Goal: Task Accomplishment & Management: Manage account settings

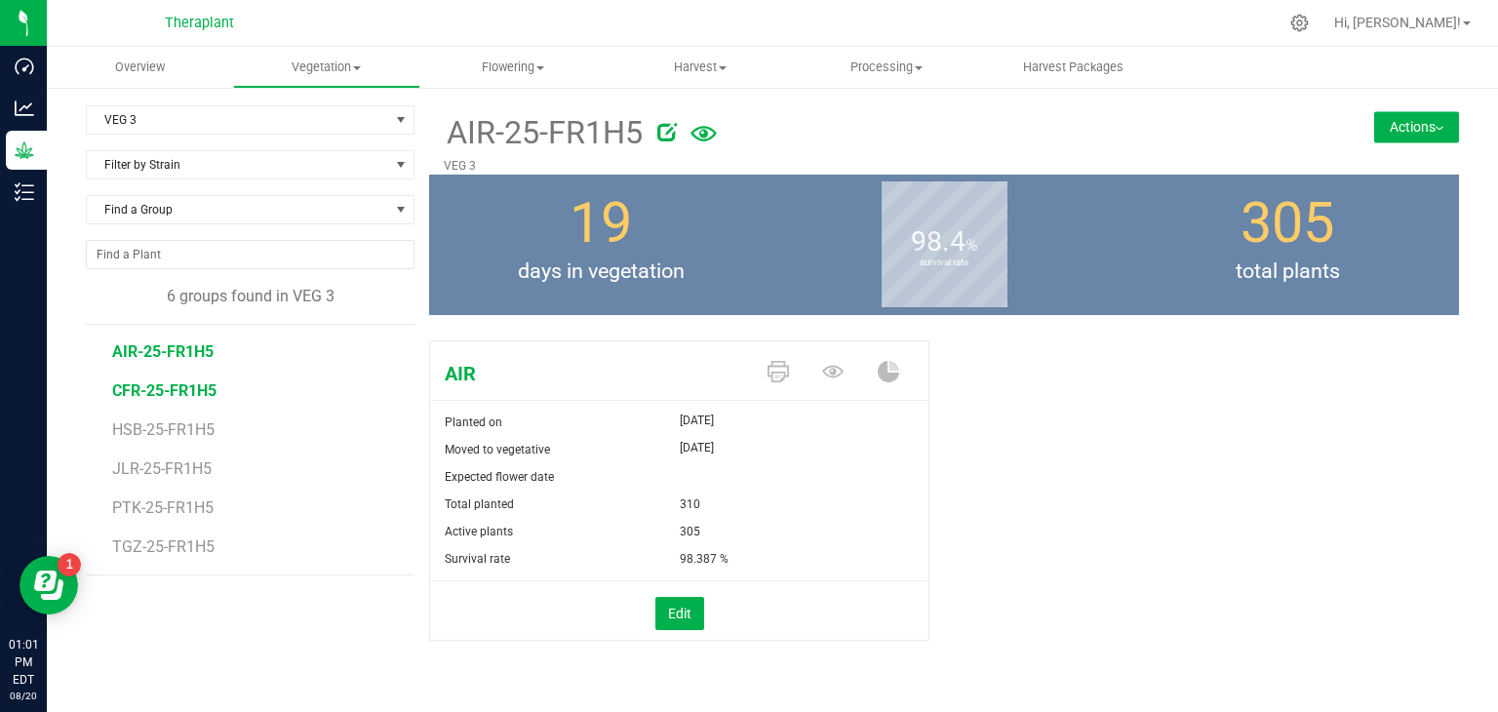
click at [176, 391] on span "CFR-25-FR1H5" at bounding box center [164, 390] width 104 height 19
click at [172, 435] on span "HSB-25-FR1H5" at bounding box center [165, 429] width 106 height 19
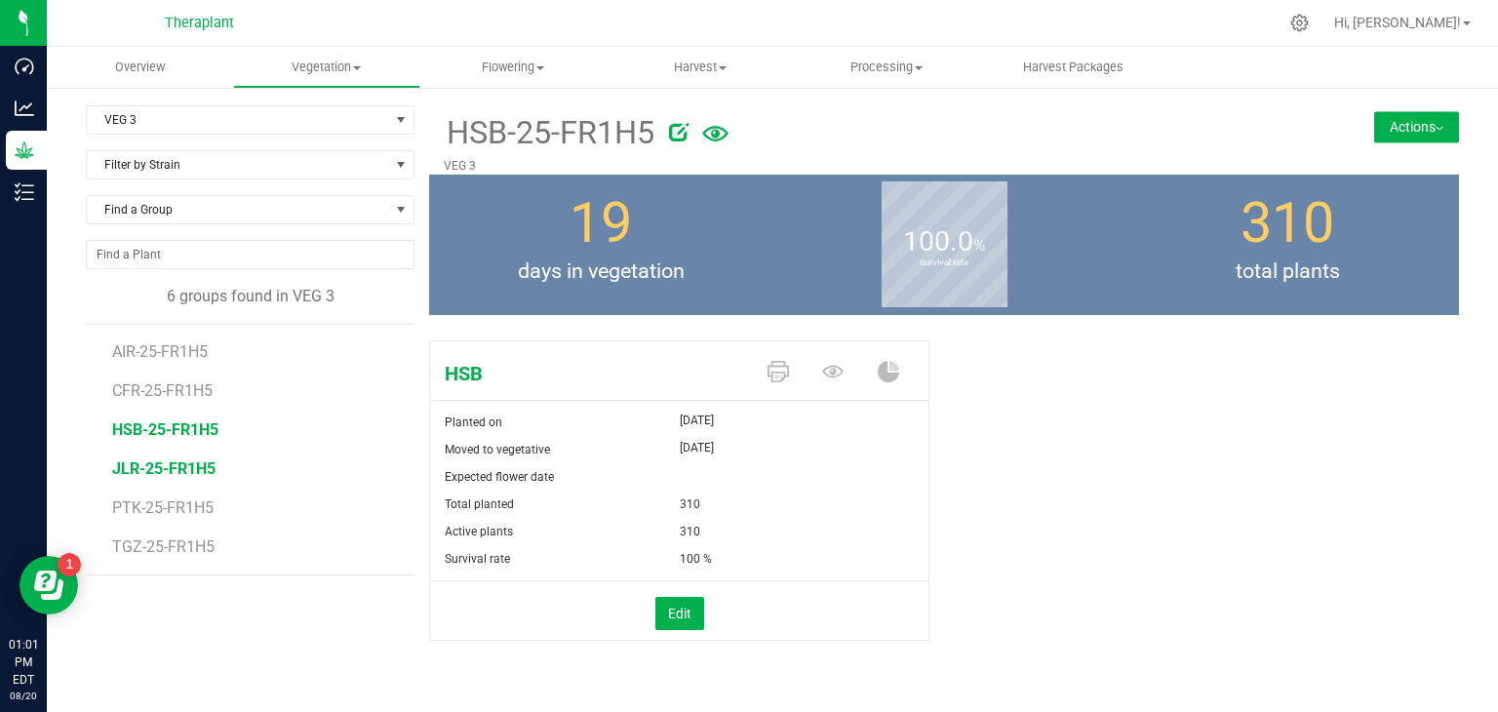
click at [168, 474] on span "JLR-25-FR1H5" at bounding box center [163, 468] width 103 height 19
click at [168, 503] on span "PTK-25-FR1H5" at bounding box center [164, 507] width 104 height 19
click at [161, 549] on span "TGZ-25-FR1H5" at bounding box center [165, 546] width 106 height 19
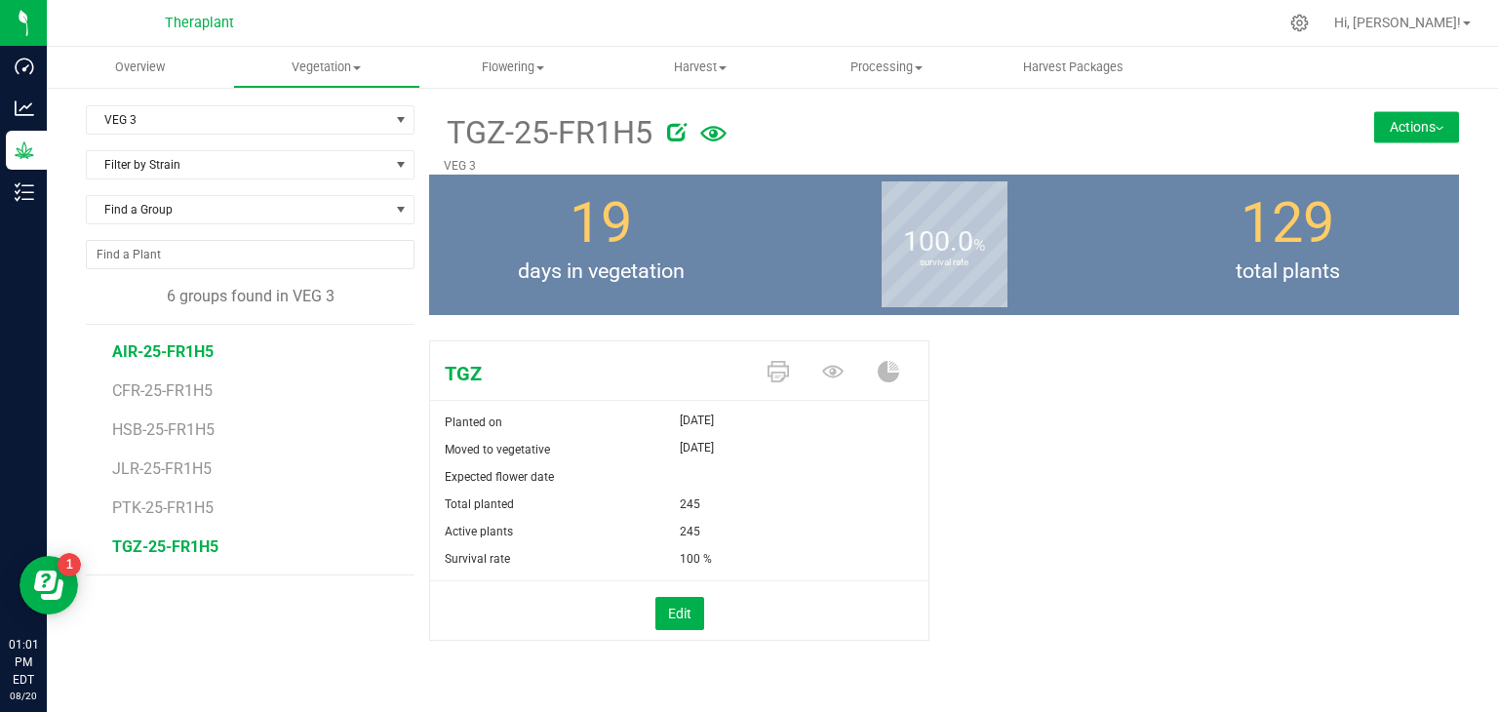
click at [191, 356] on span "AIR-25-FR1H5" at bounding box center [162, 351] width 101 height 19
click at [1388, 132] on button "Actions" at bounding box center [1416, 126] width 85 height 31
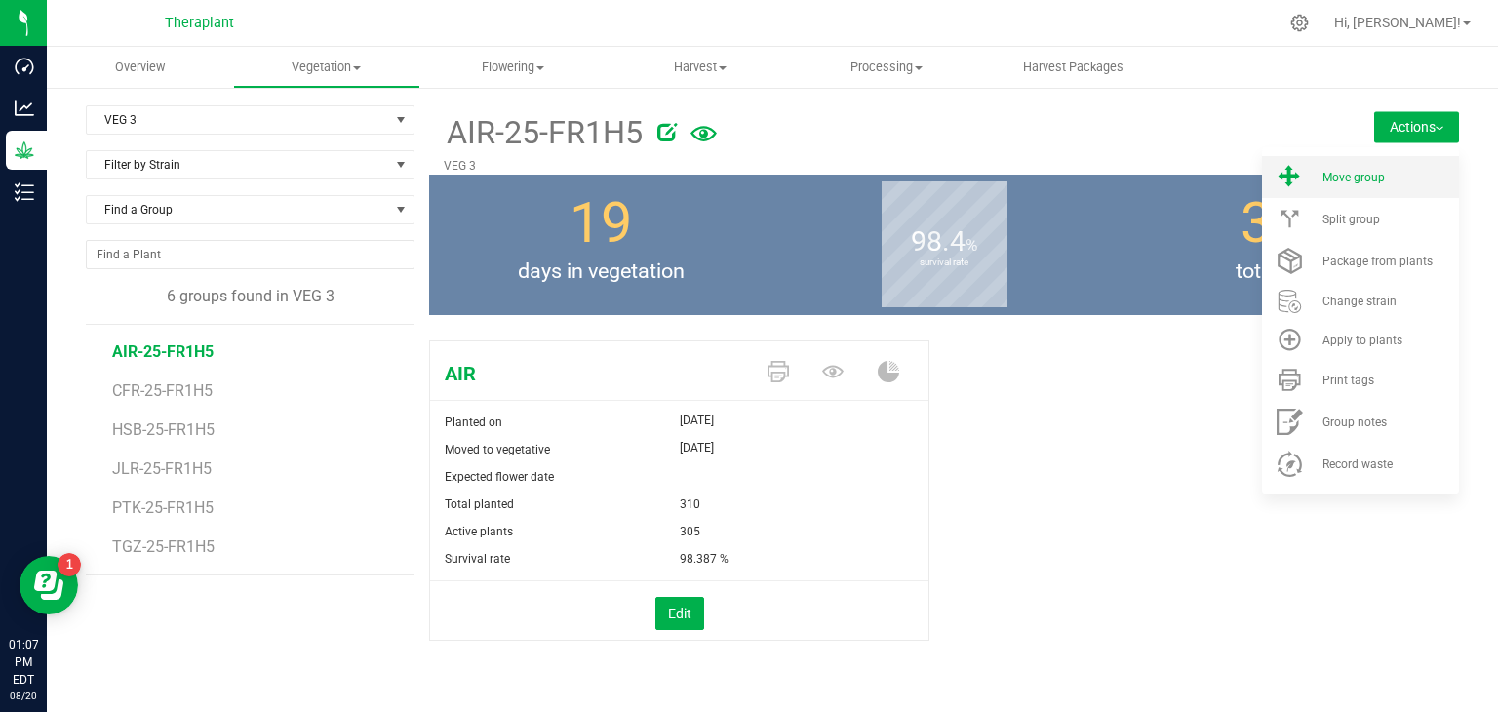
click at [1324, 182] on span "Move group" at bounding box center [1353, 178] width 62 height 14
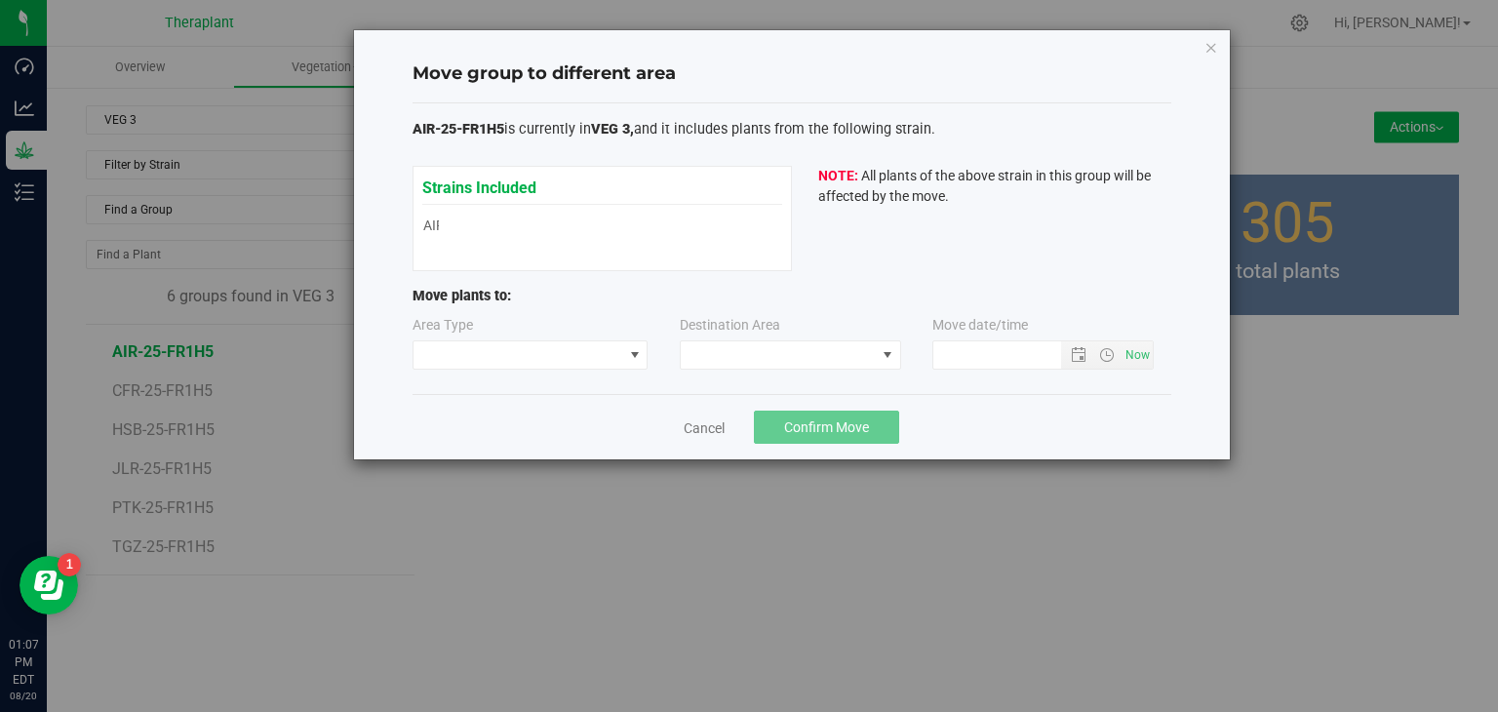
type input "[DATE] 1:07 PM"
click at [624, 356] on span at bounding box center [634, 354] width 24 height 27
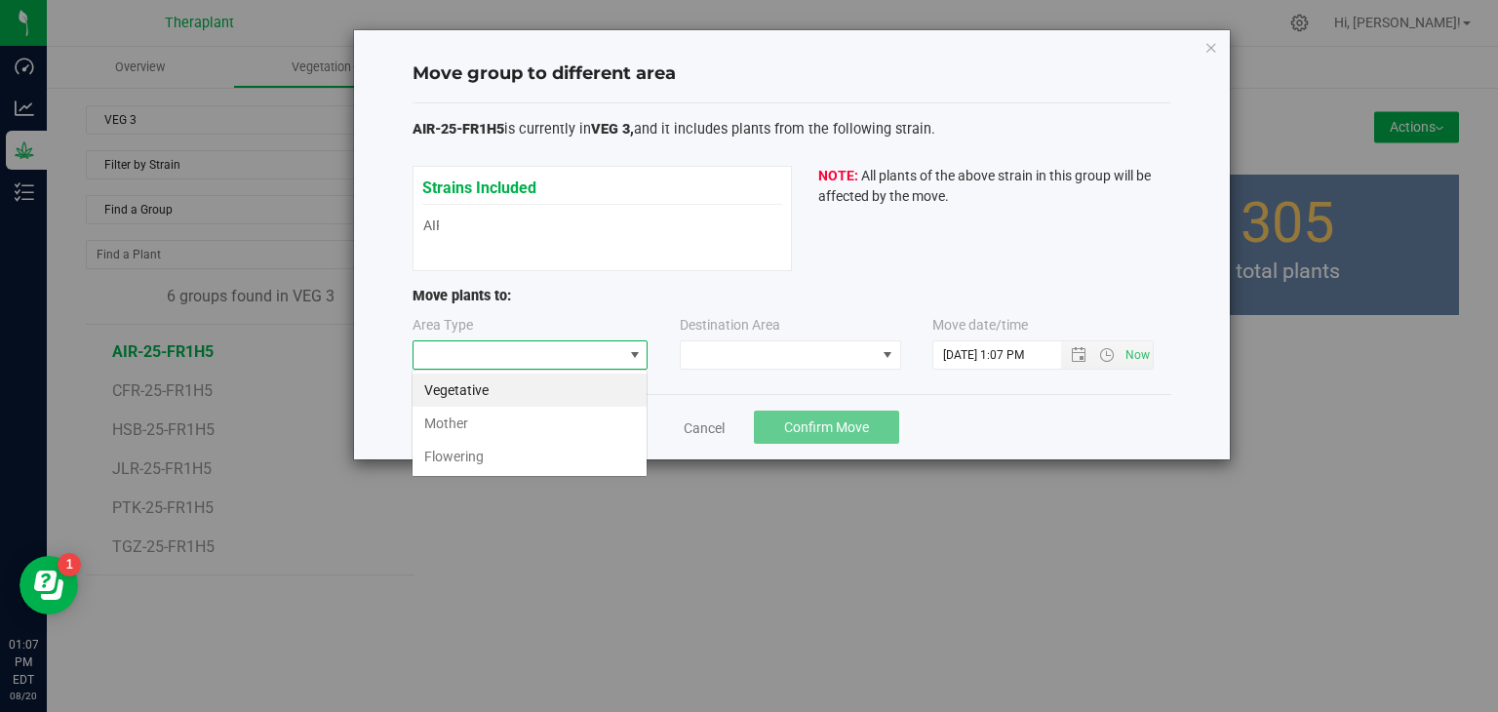
scroll to position [28, 235]
click at [471, 460] on li "Flowering" at bounding box center [529, 456] width 234 height 33
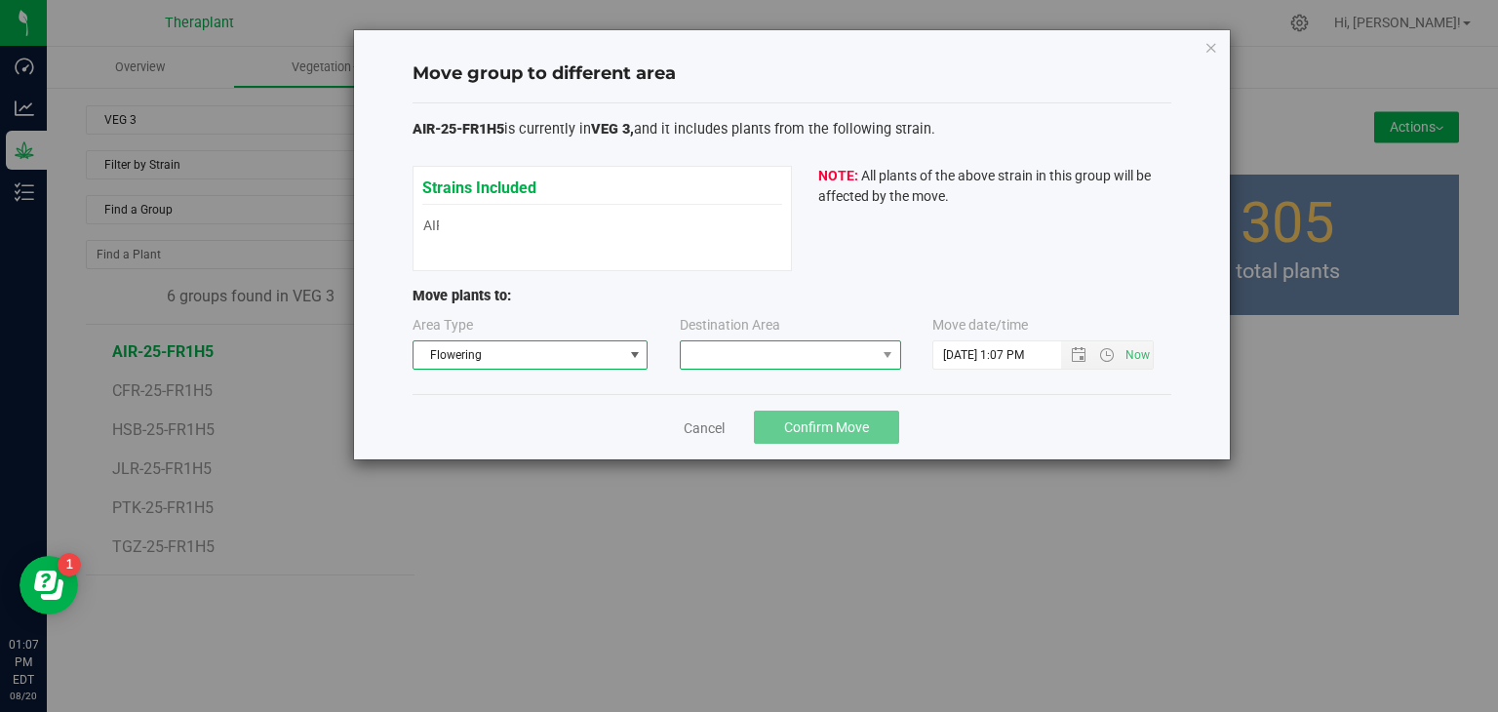
click at [868, 348] on span at bounding box center [778, 354] width 195 height 27
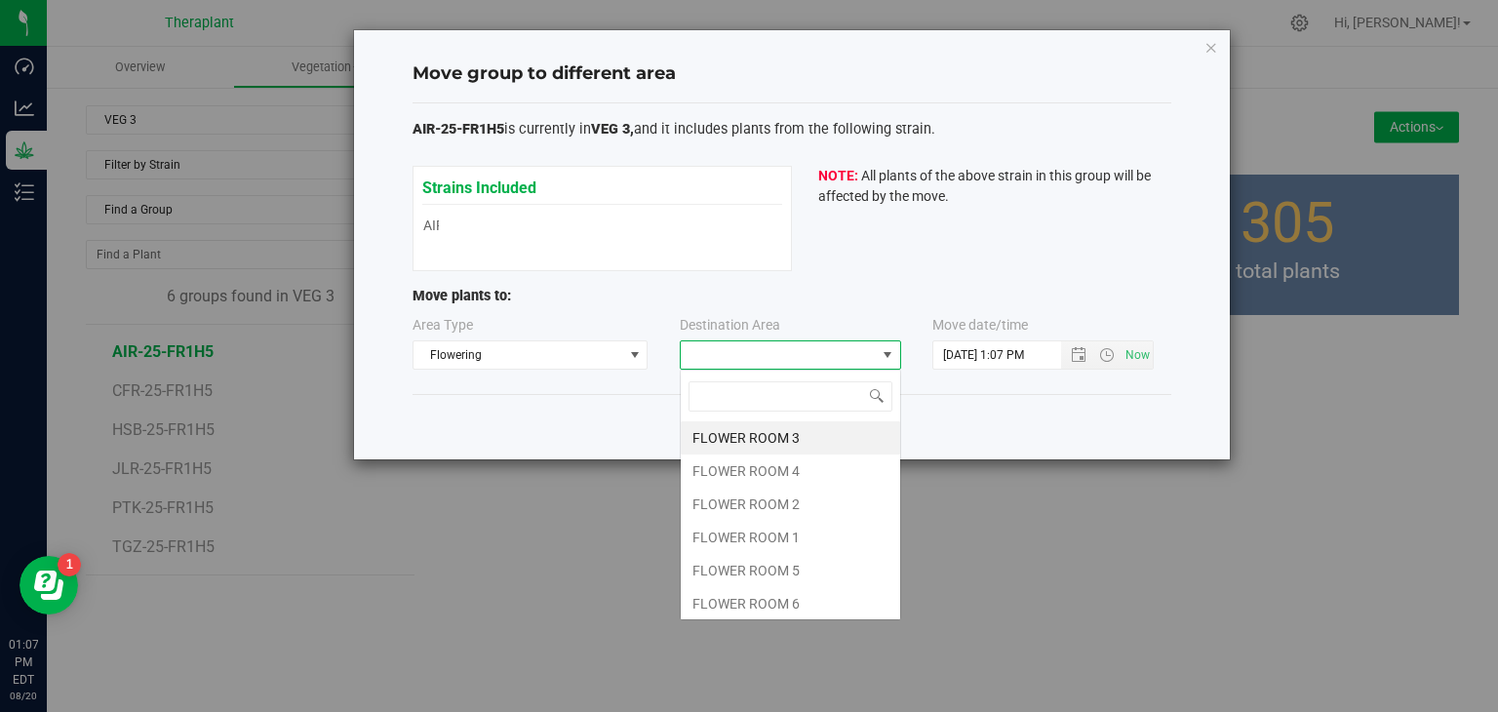
scroll to position [28, 221]
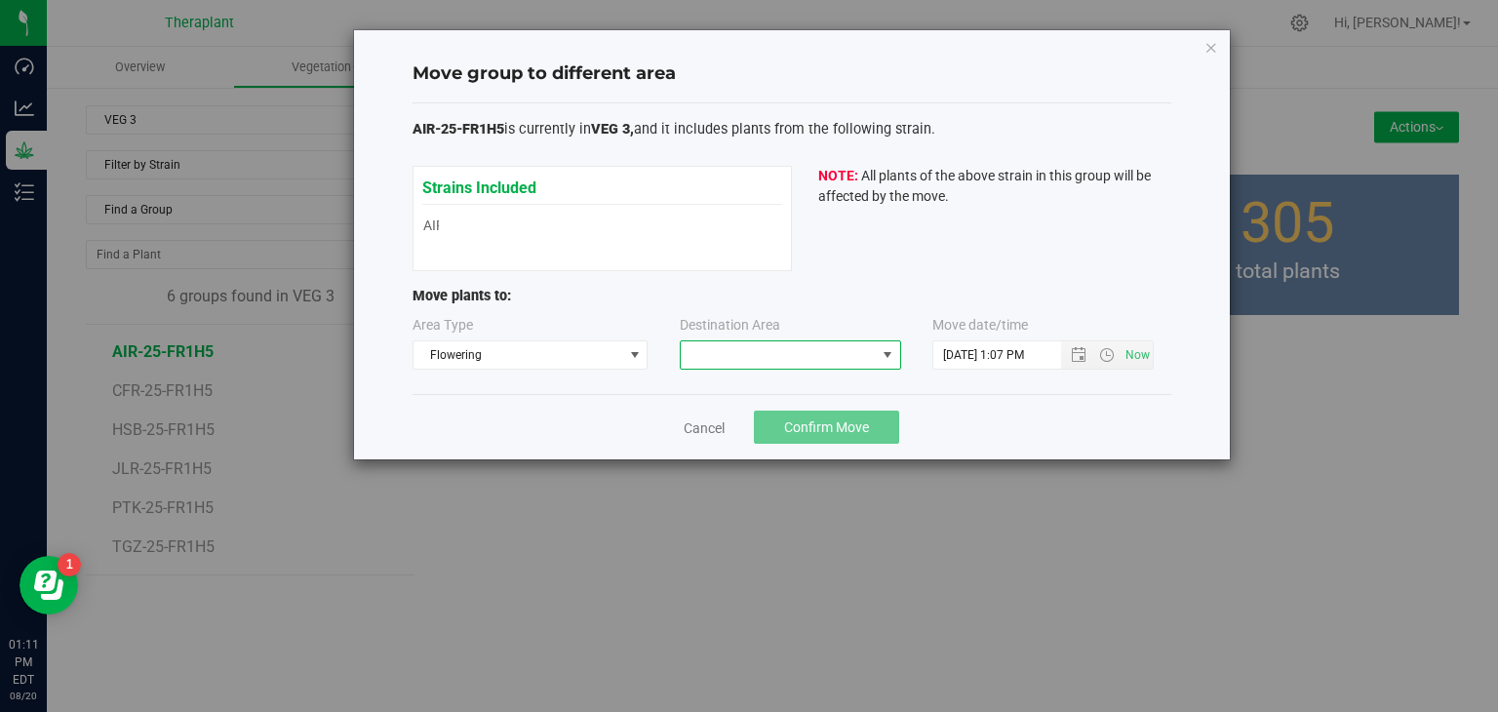
click at [887, 353] on span at bounding box center [888, 355] width 16 height 16
click at [871, 345] on span at bounding box center [778, 354] width 195 height 27
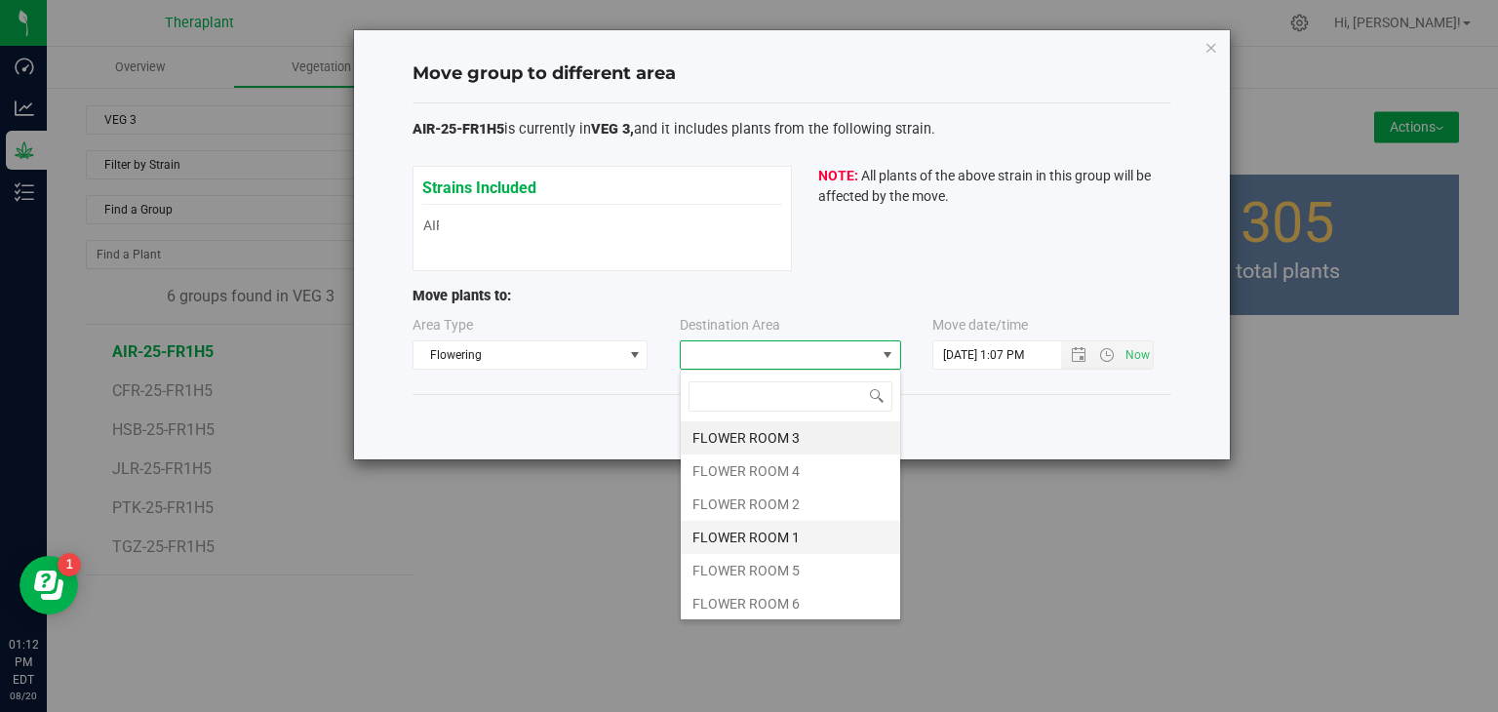
click at [748, 533] on li "FLOWER ROOM 1" at bounding box center [790, 537] width 219 height 33
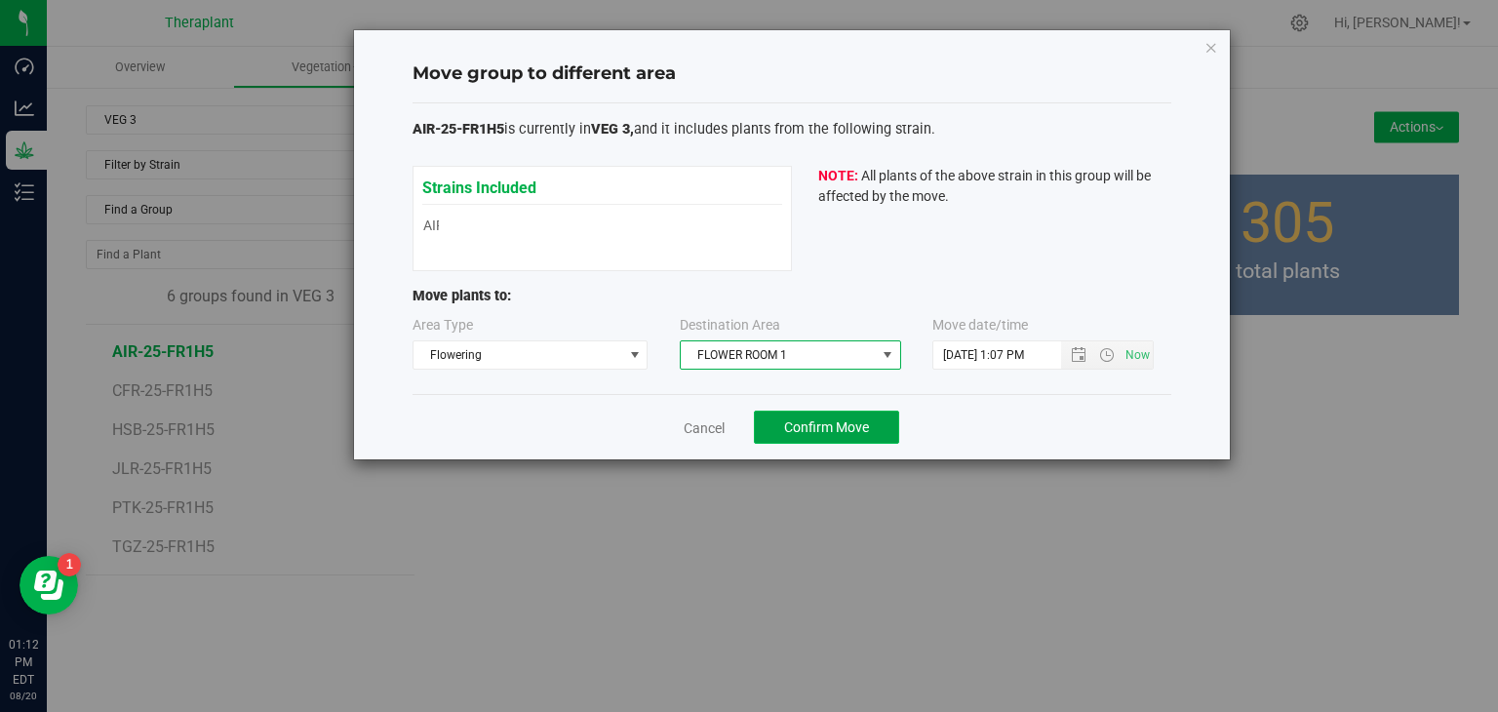
click at [860, 419] on span "Confirm Move" at bounding box center [826, 427] width 85 height 16
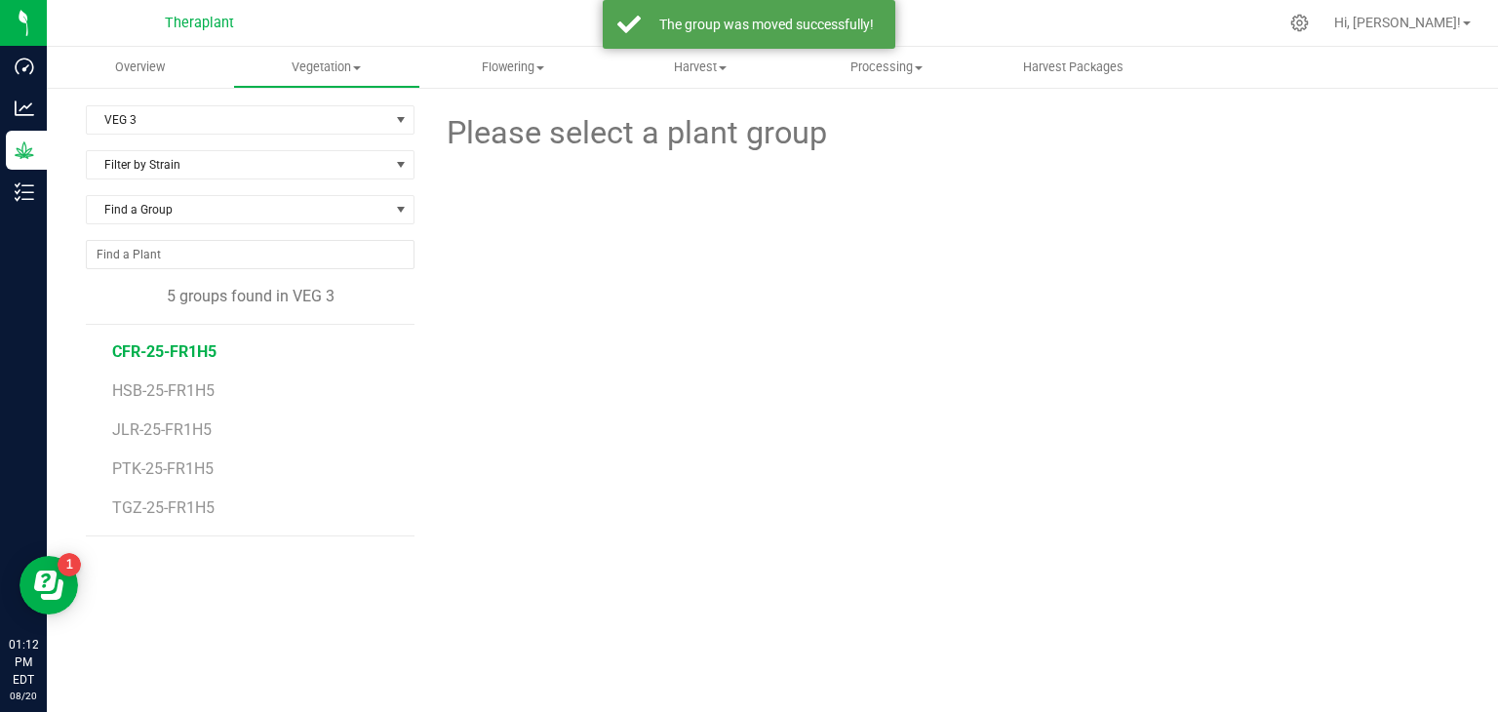
click at [170, 345] on span "CFR-25-FR1H5" at bounding box center [164, 351] width 104 height 19
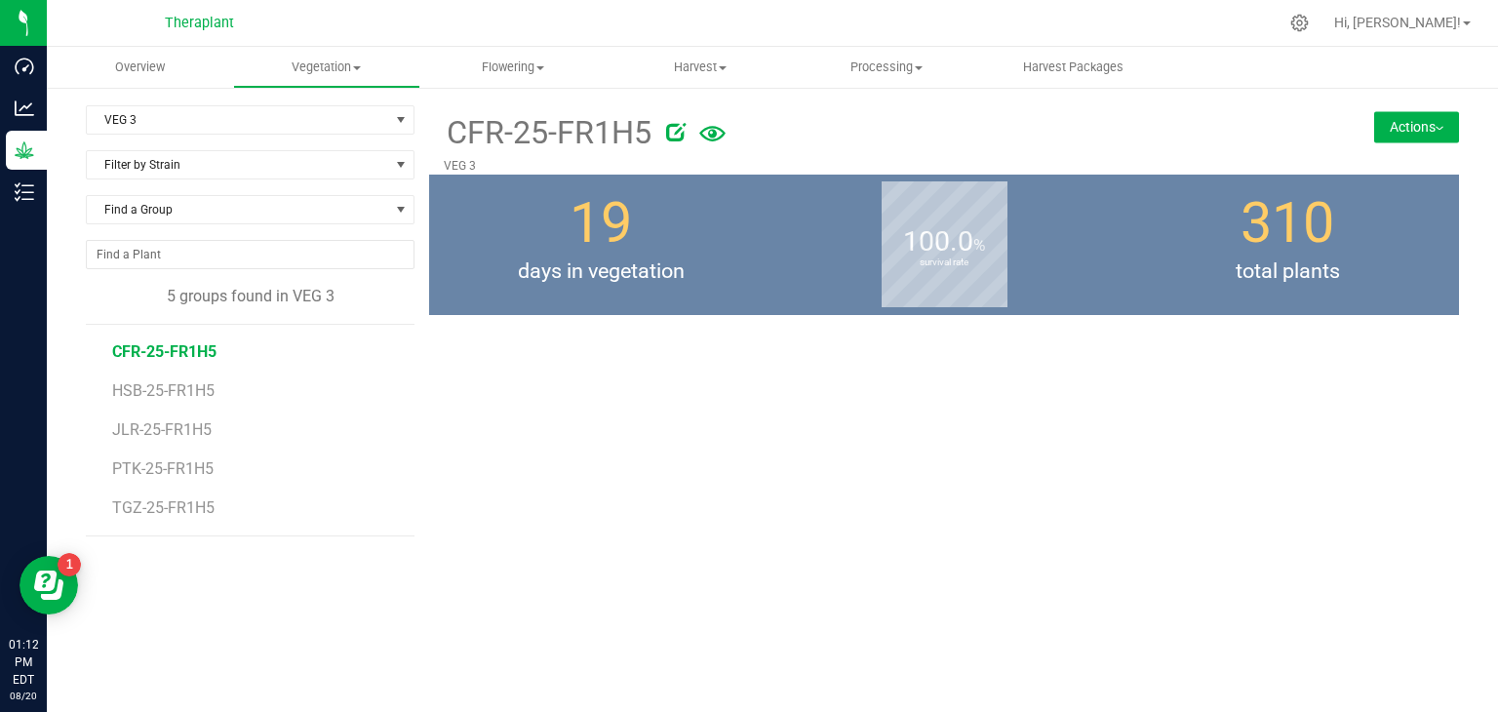
click at [1412, 128] on button "Actions" at bounding box center [1416, 126] width 85 height 31
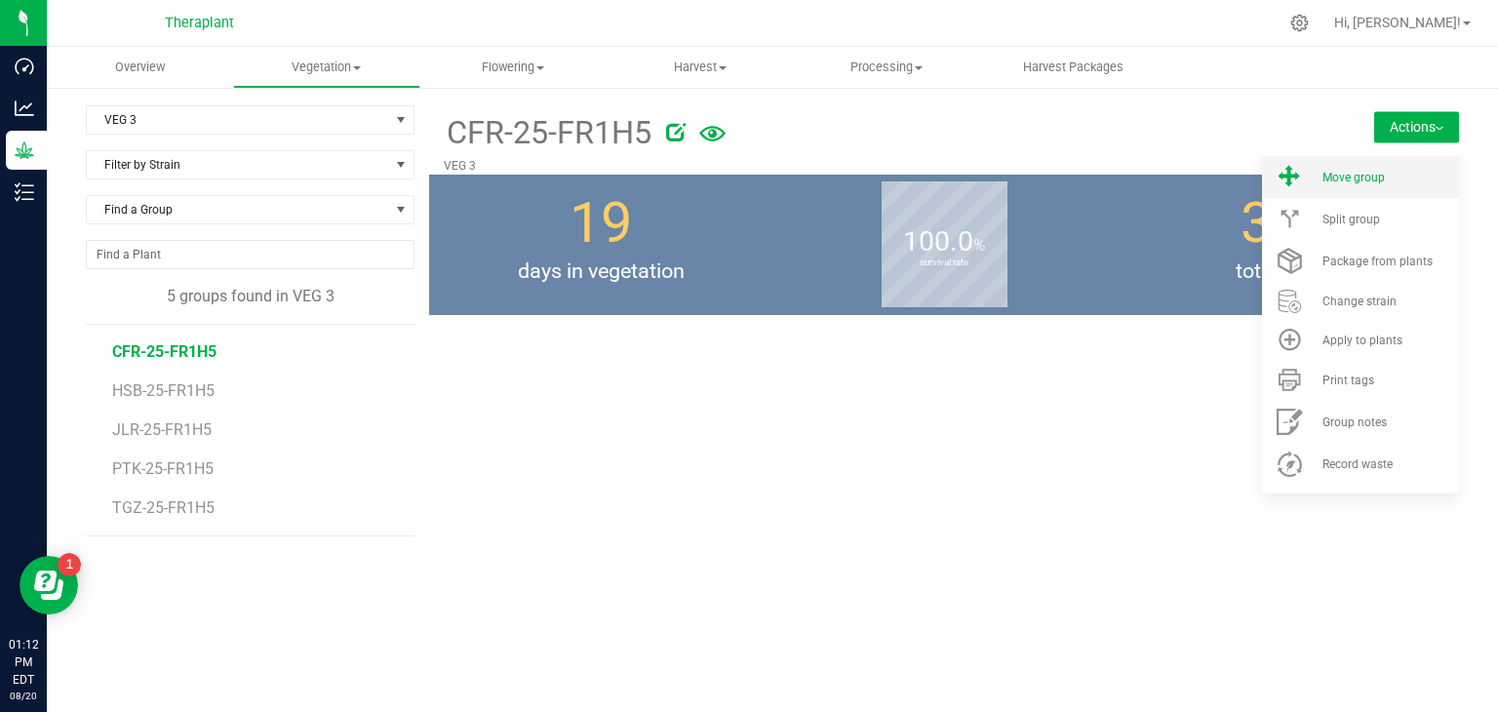
click at [1312, 181] on span at bounding box center [1289, 177] width 47 height 26
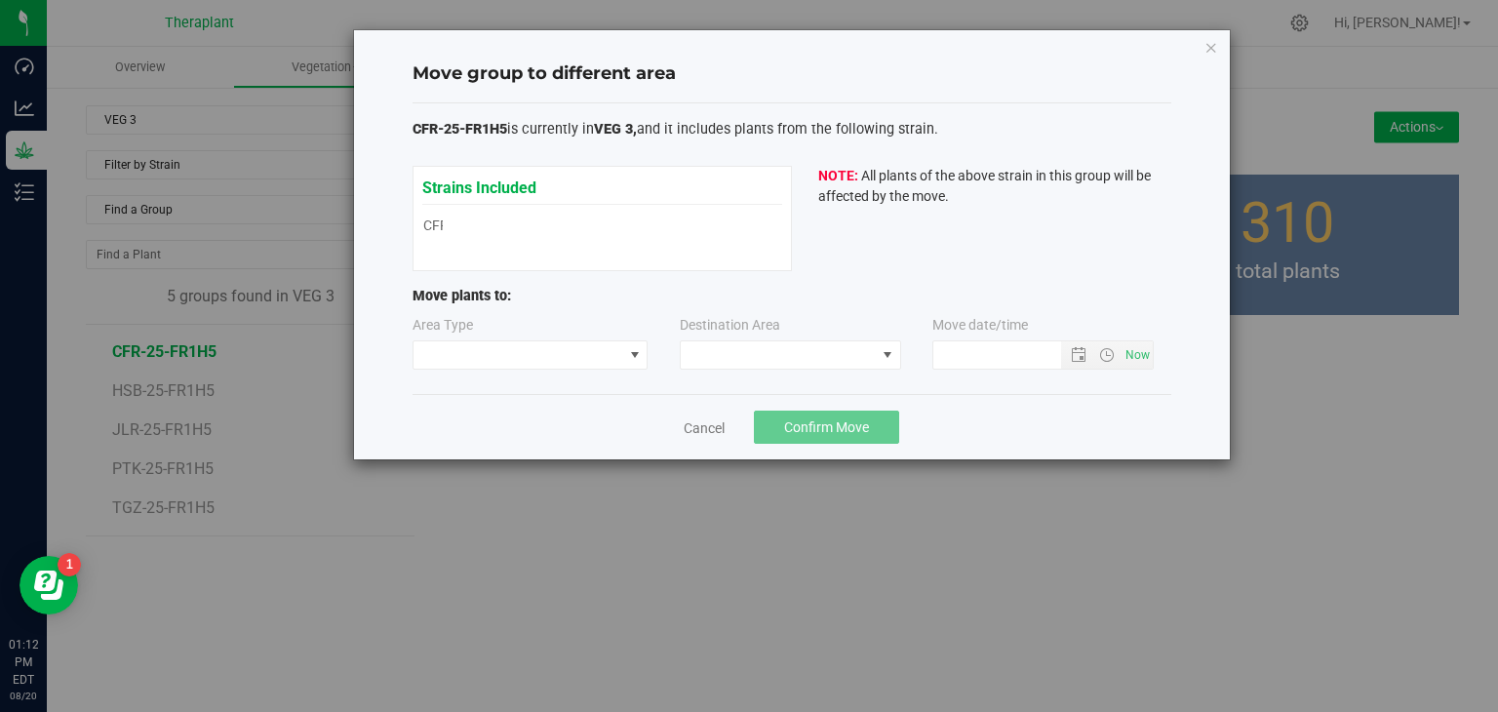
type input "[DATE] 1:12 PM"
click at [597, 358] on span at bounding box center [518, 354] width 210 height 27
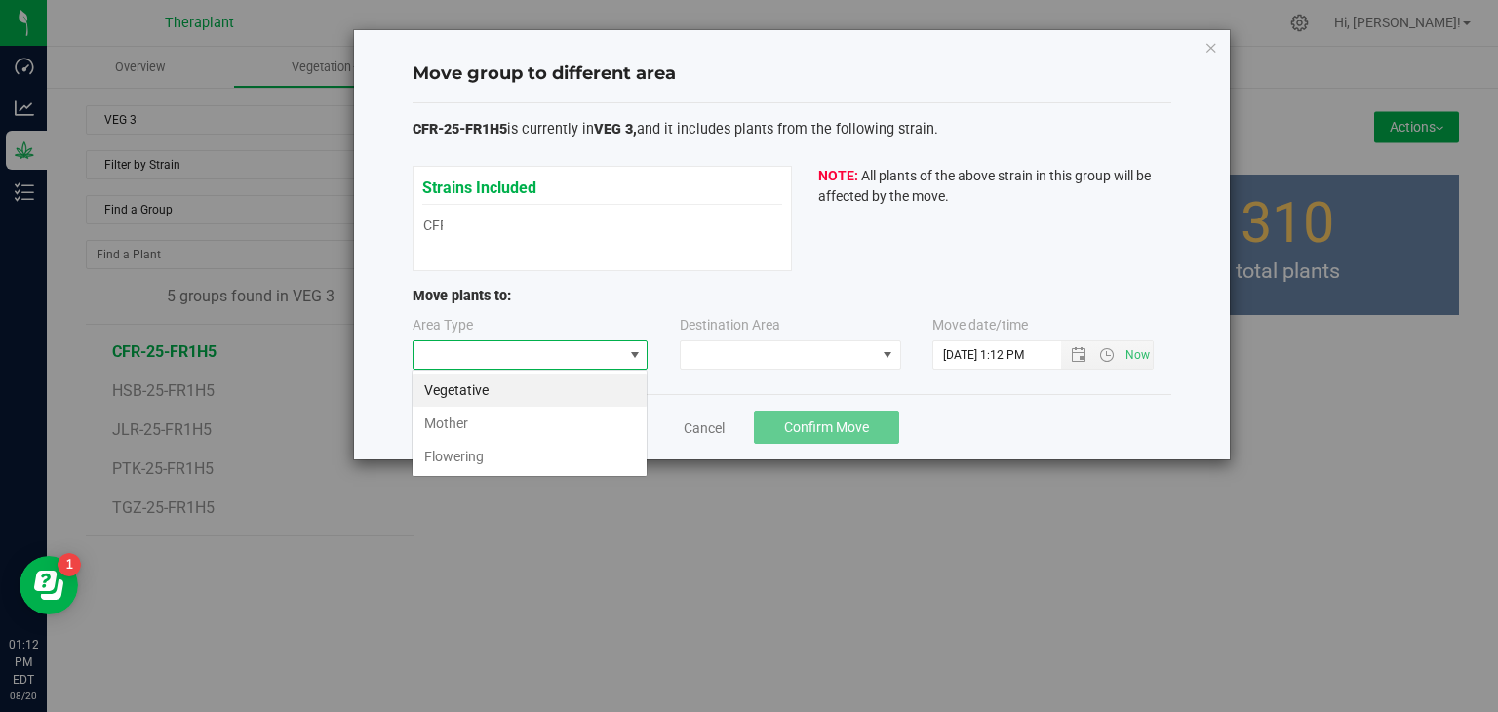
scroll to position [28, 235]
click at [479, 453] on li "Flowering" at bounding box center [529, 456] width 234 height 33
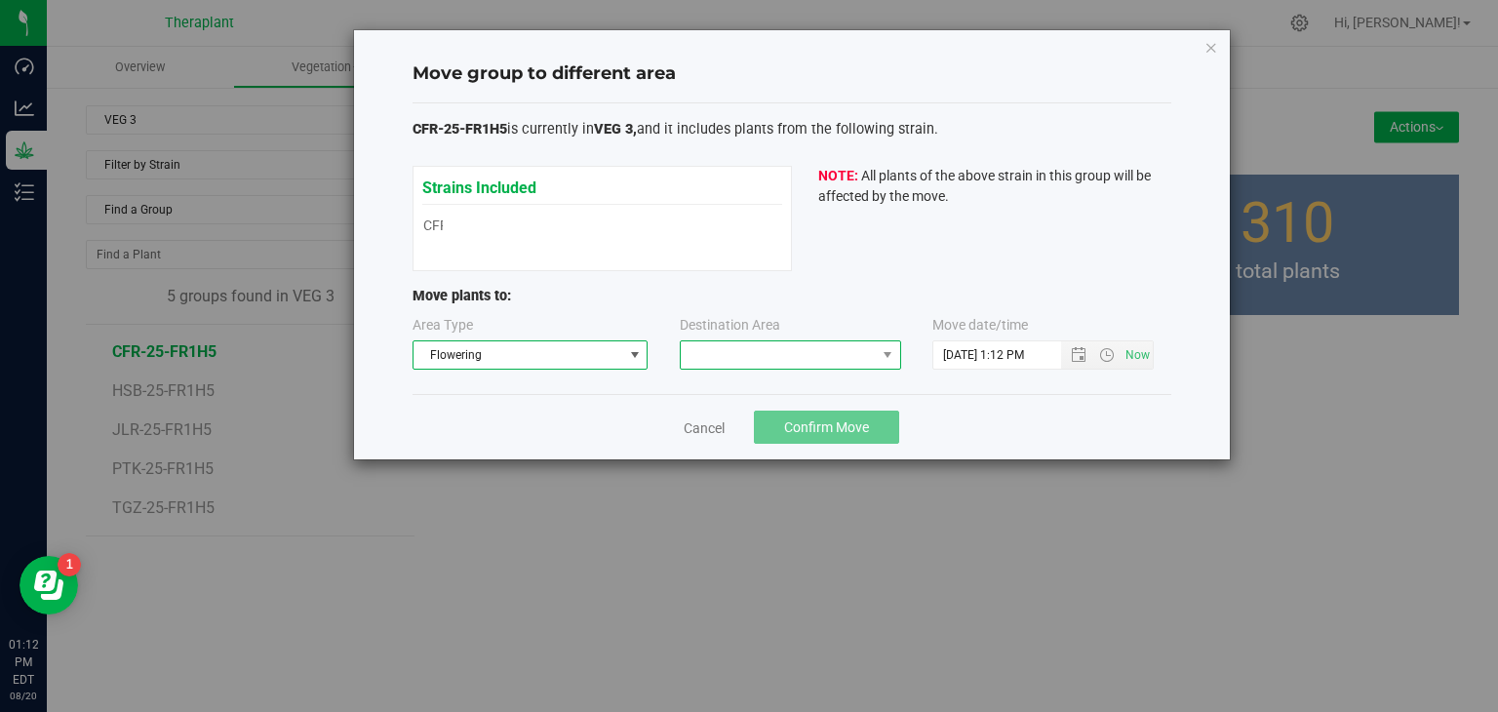
click at [734, 356] on span at bounding box center [778, 354] width 195 height 27
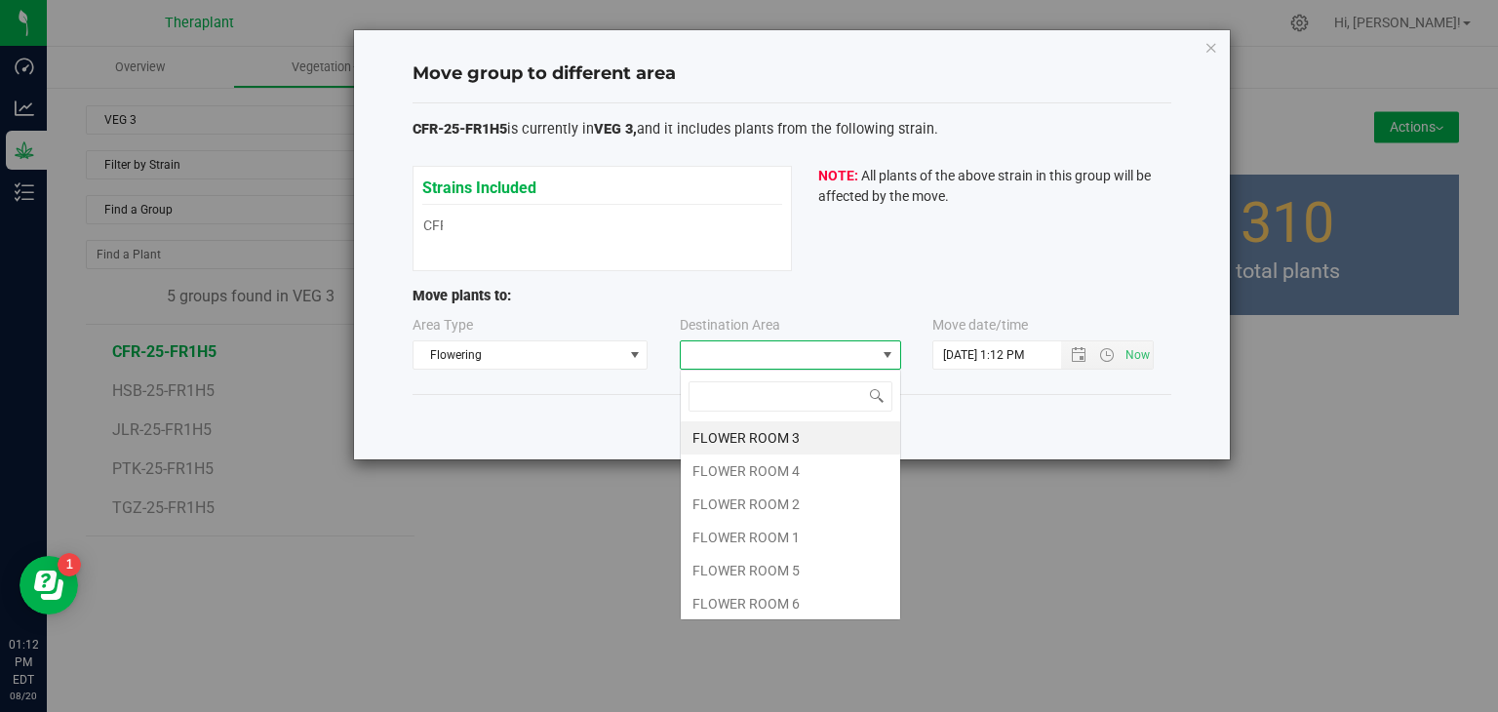
scroll to position [28, 221]
click at [745, 526] on li "FLOWER ROOM 1" at bounding box center [790, 537] width 219 height 33
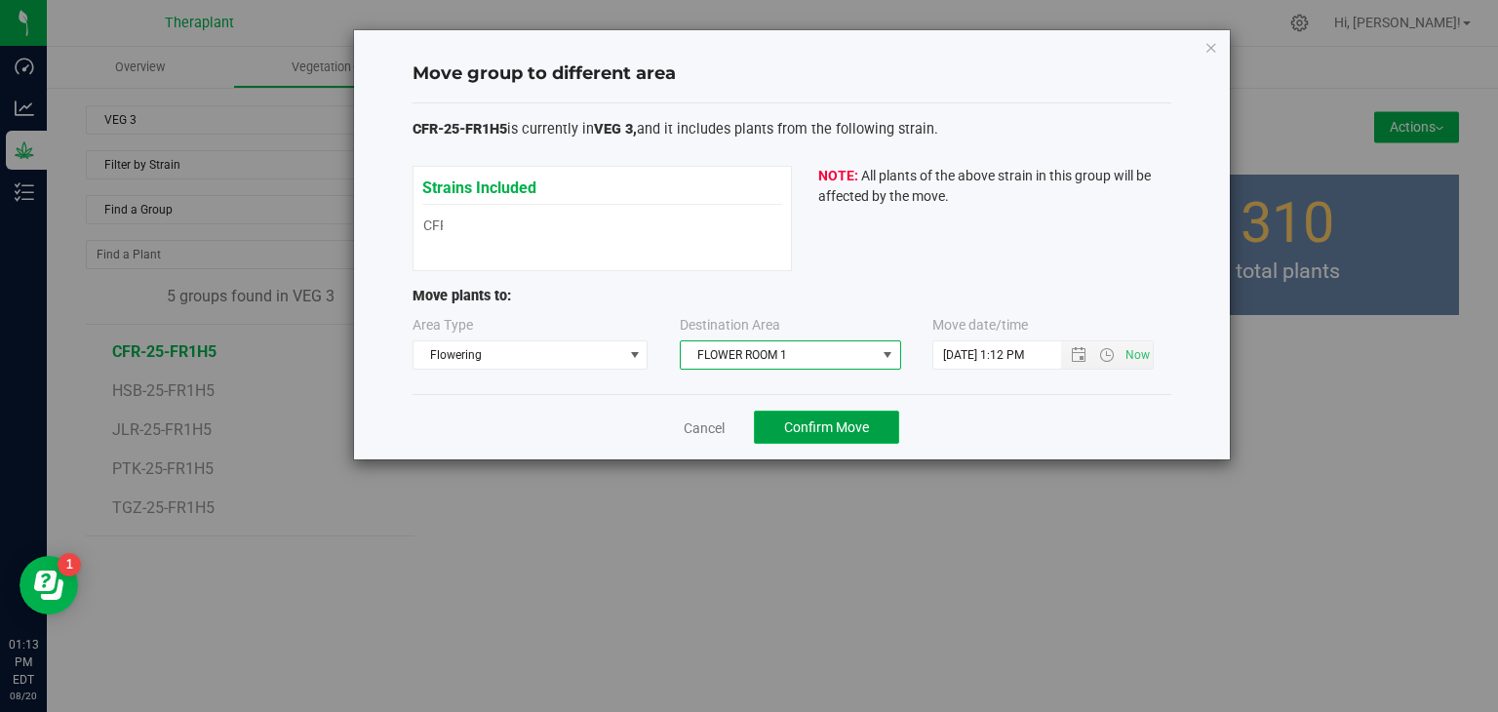
click at [862, 425] on span "Confirm Move" at bounding box center [826, 427] width 85 height 16
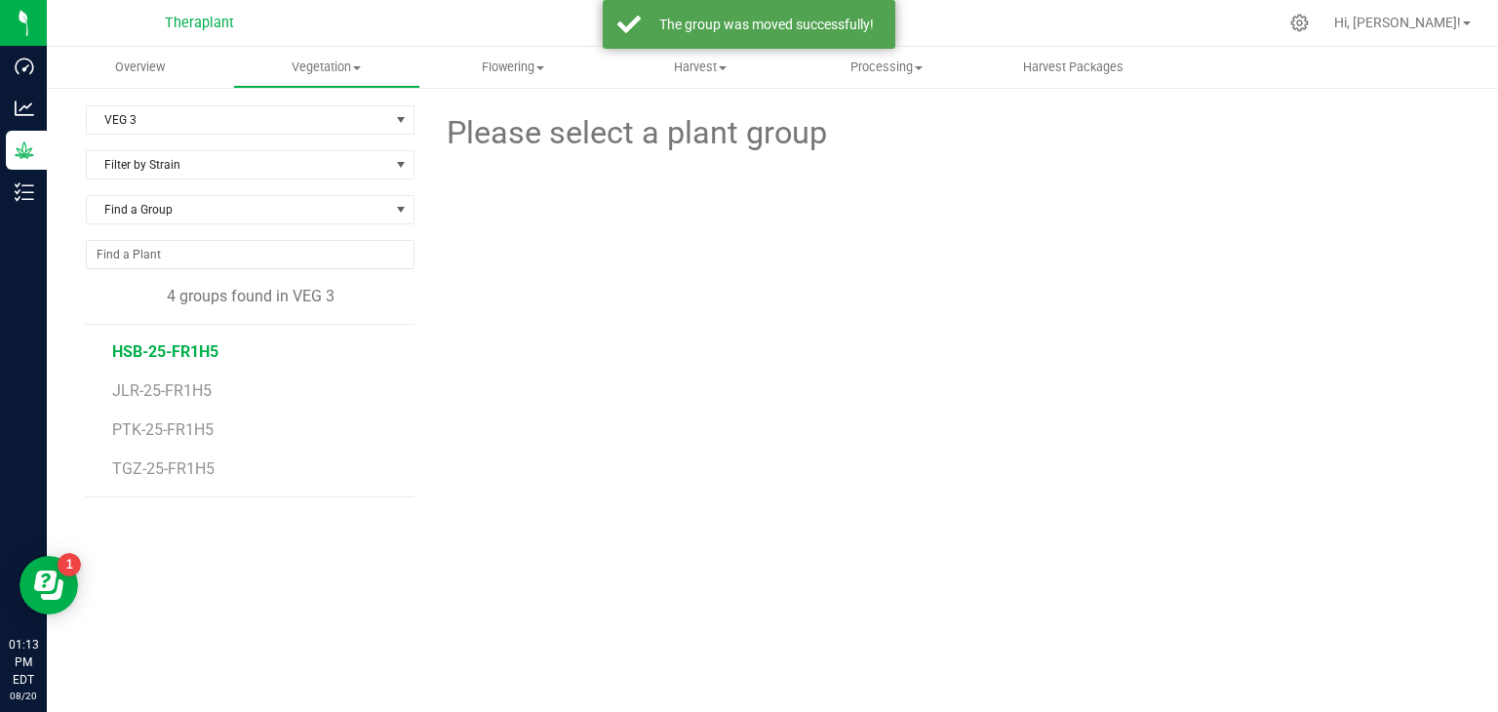
click at [155, 356] on span "HSB-25-FR1H5" at bounding box center [165, 351] width 106 height 19
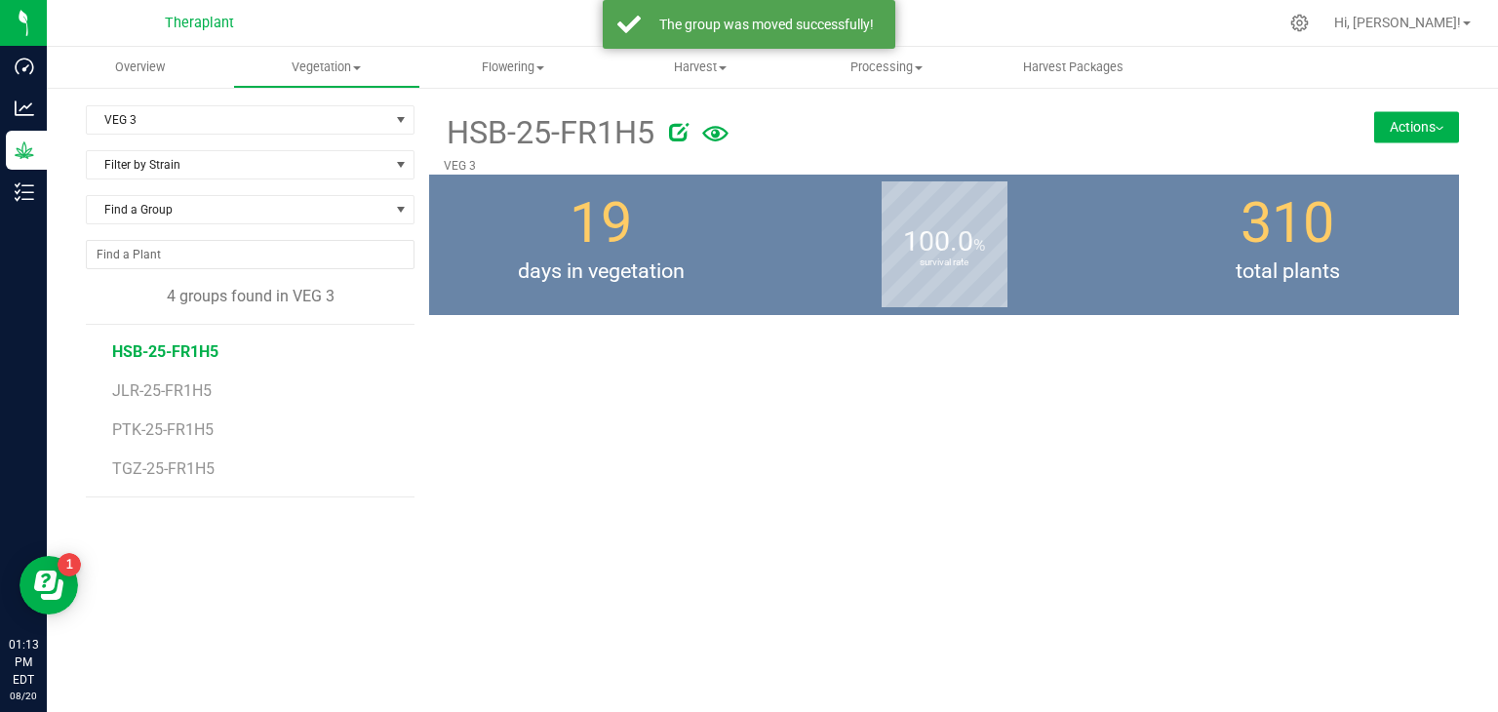
click at [1392, 130] on button "Actions" at bounding box center [1416, 126] width 85 height 31
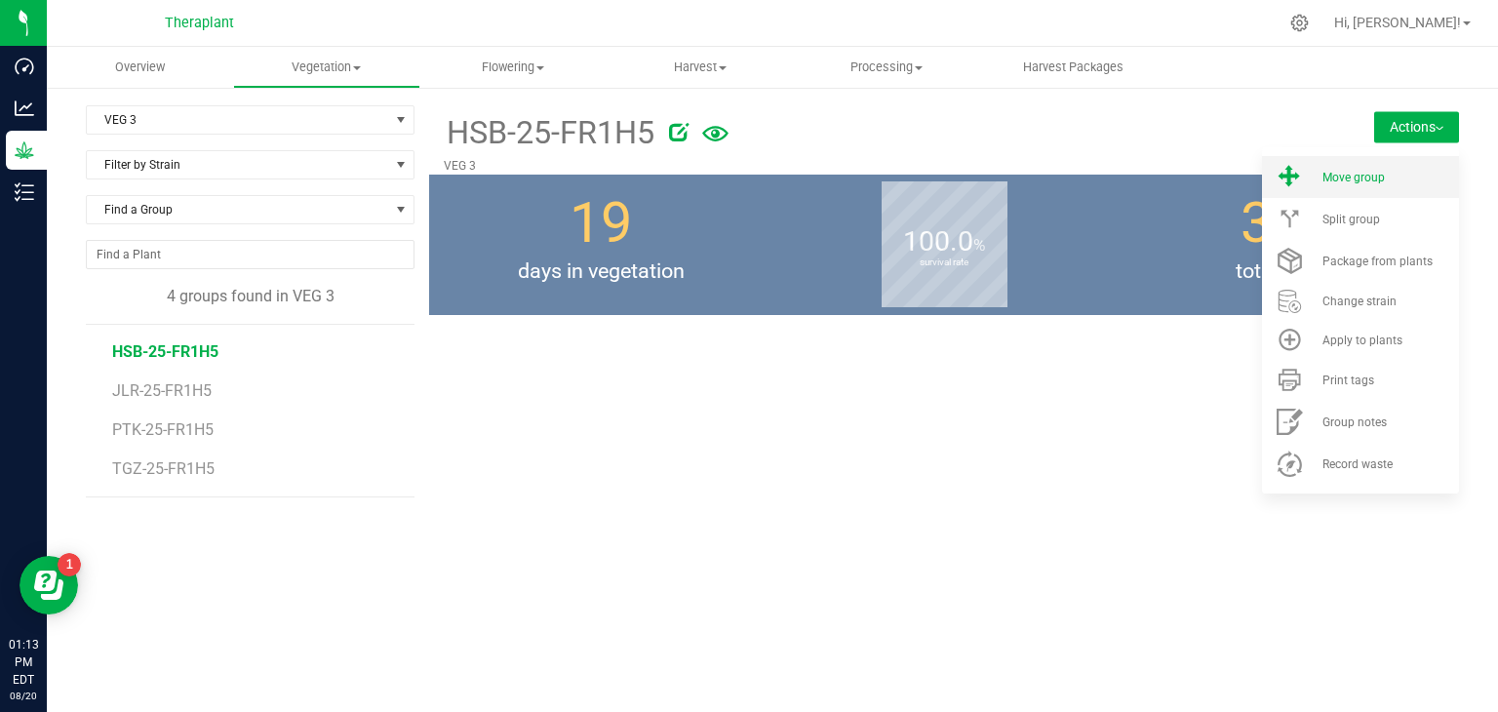
click at [1314, 175] on li "Move group" at bounding box center [1360, 177] width 197 height 42
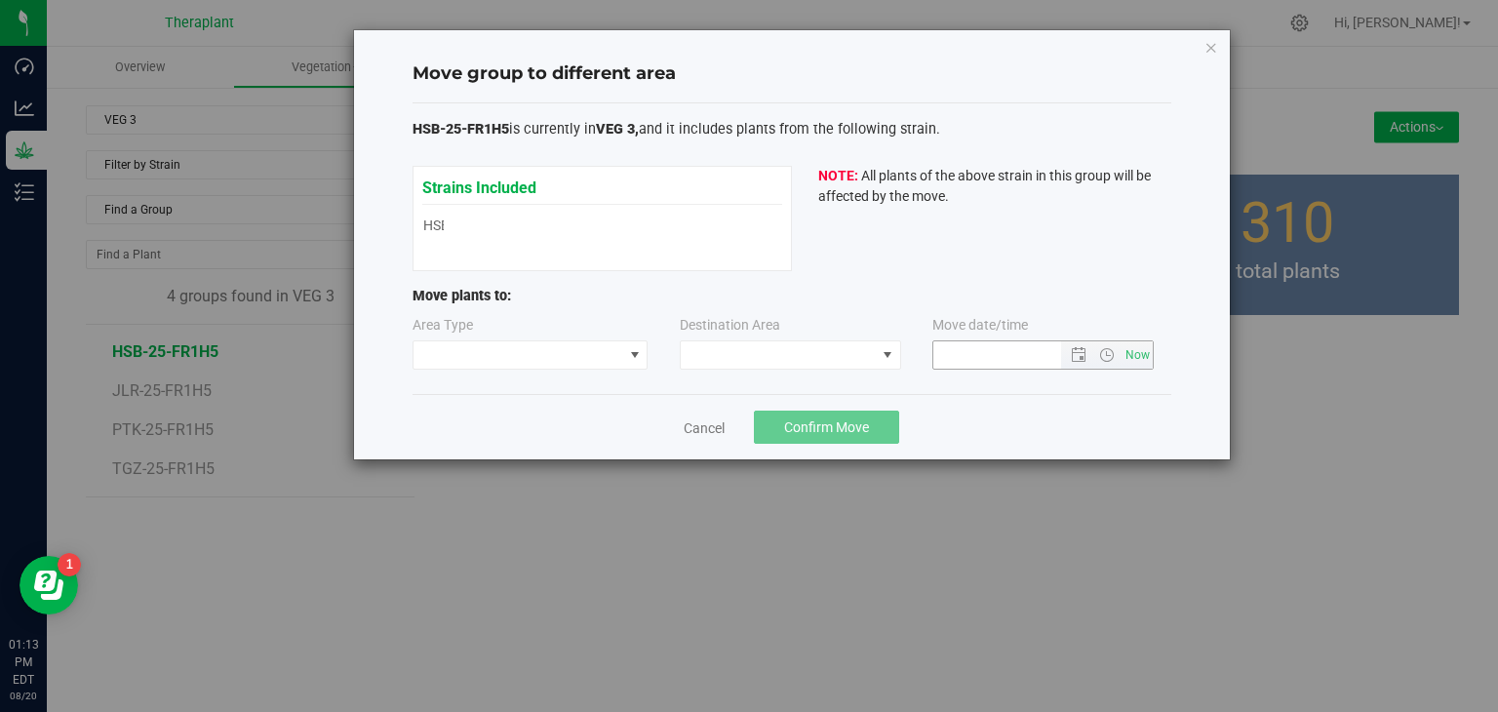
type input "[DATE] 1:13 PM"
click at [632, 364] on span at bounding box center [634, 354] width 24 height 27
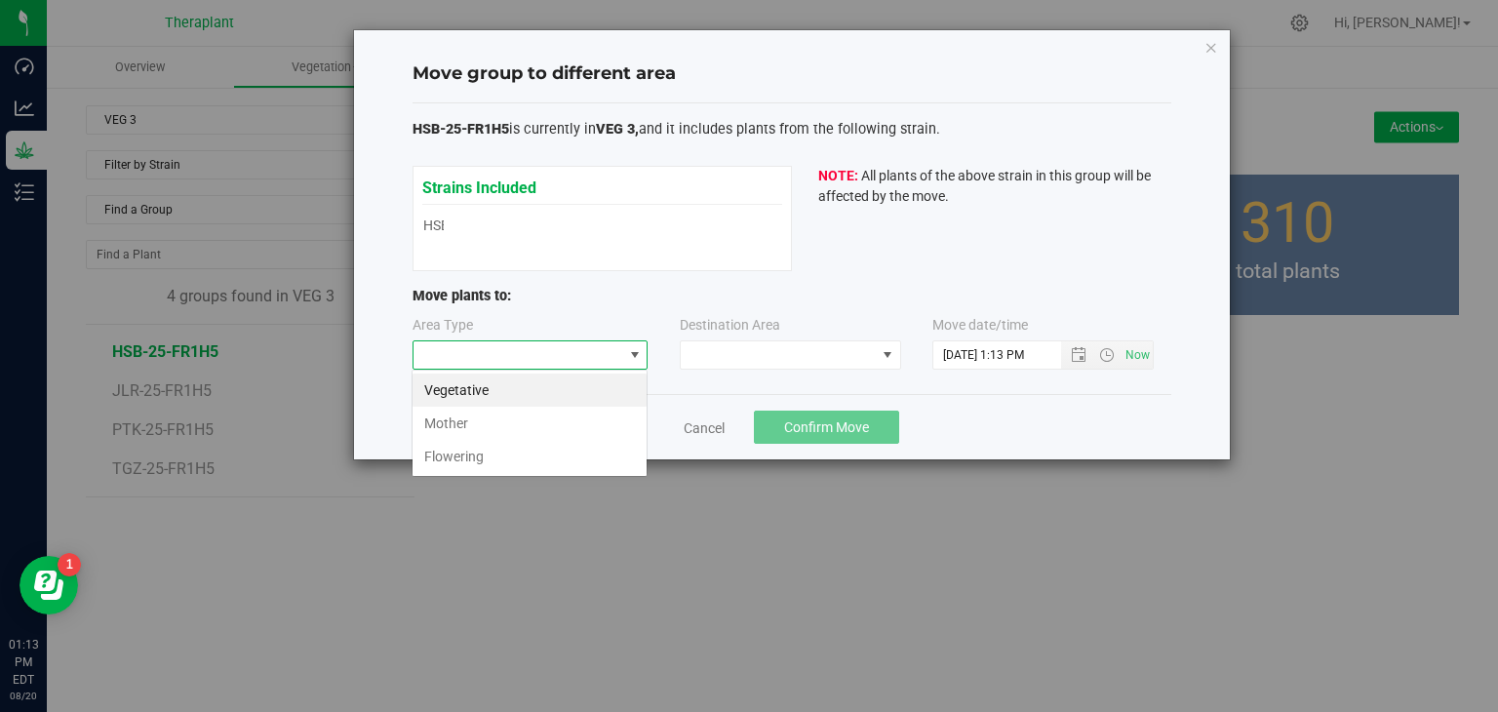
scroll to position [28, 235]
click at [573, 448] on li "Flowering" at bounding box center [529, 456] width 234 height 33
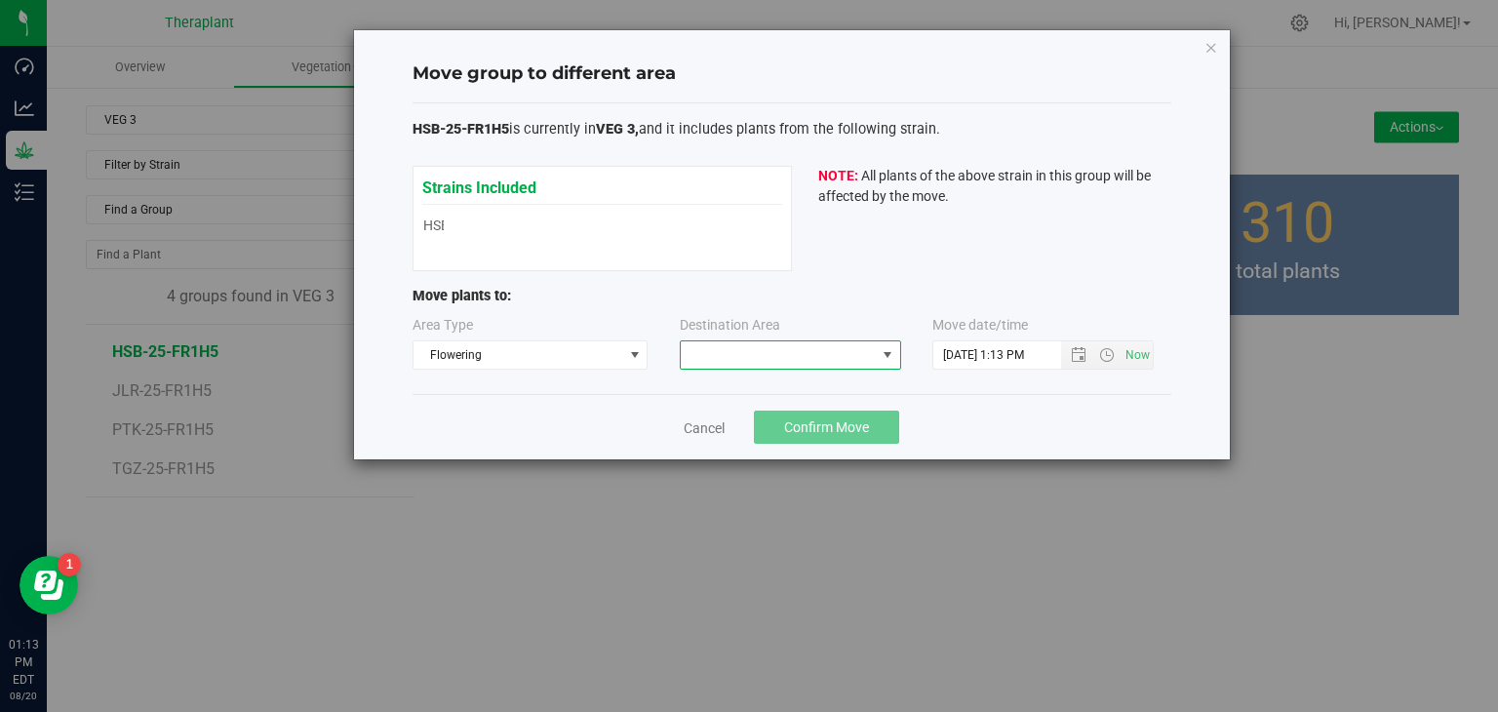
click at [780, 352] on span at bounding box center [778, 354] width 195 height 27
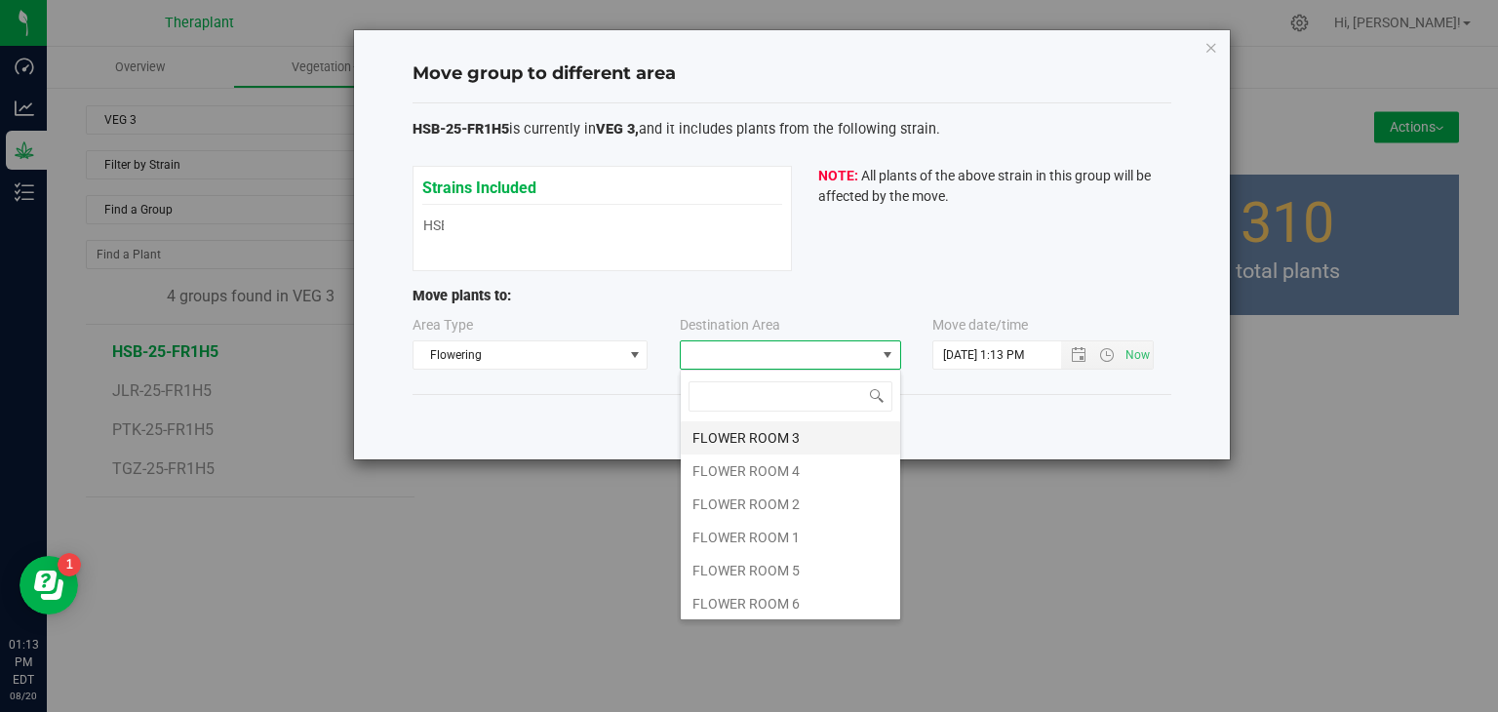
scroll to position [28, 221]
click at [764, 546] on li "FLOWER ROOM 1" at bounding box center [790, 537] width 219 height 33
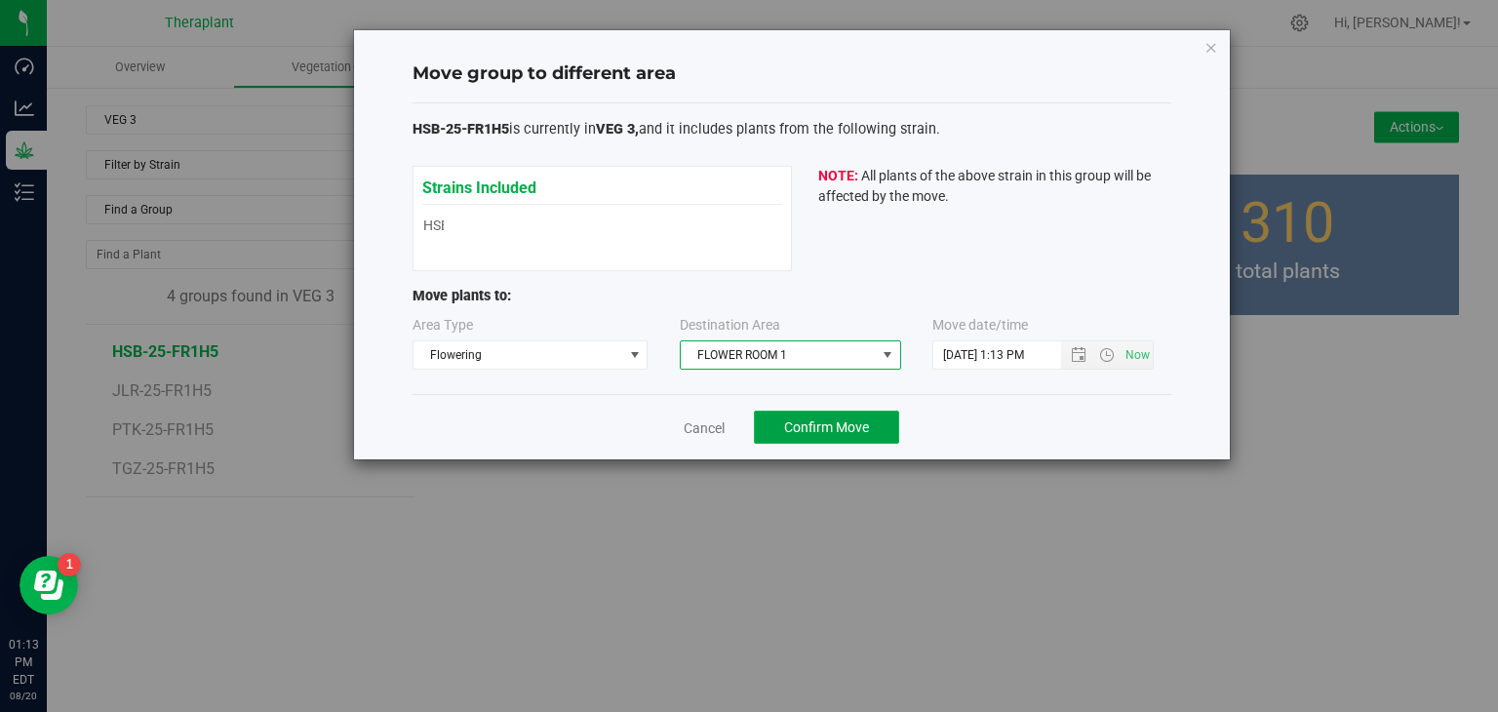
click at [850, 420] on span "Confirm Move" at bounding box center [826, 427] width 85 height 16
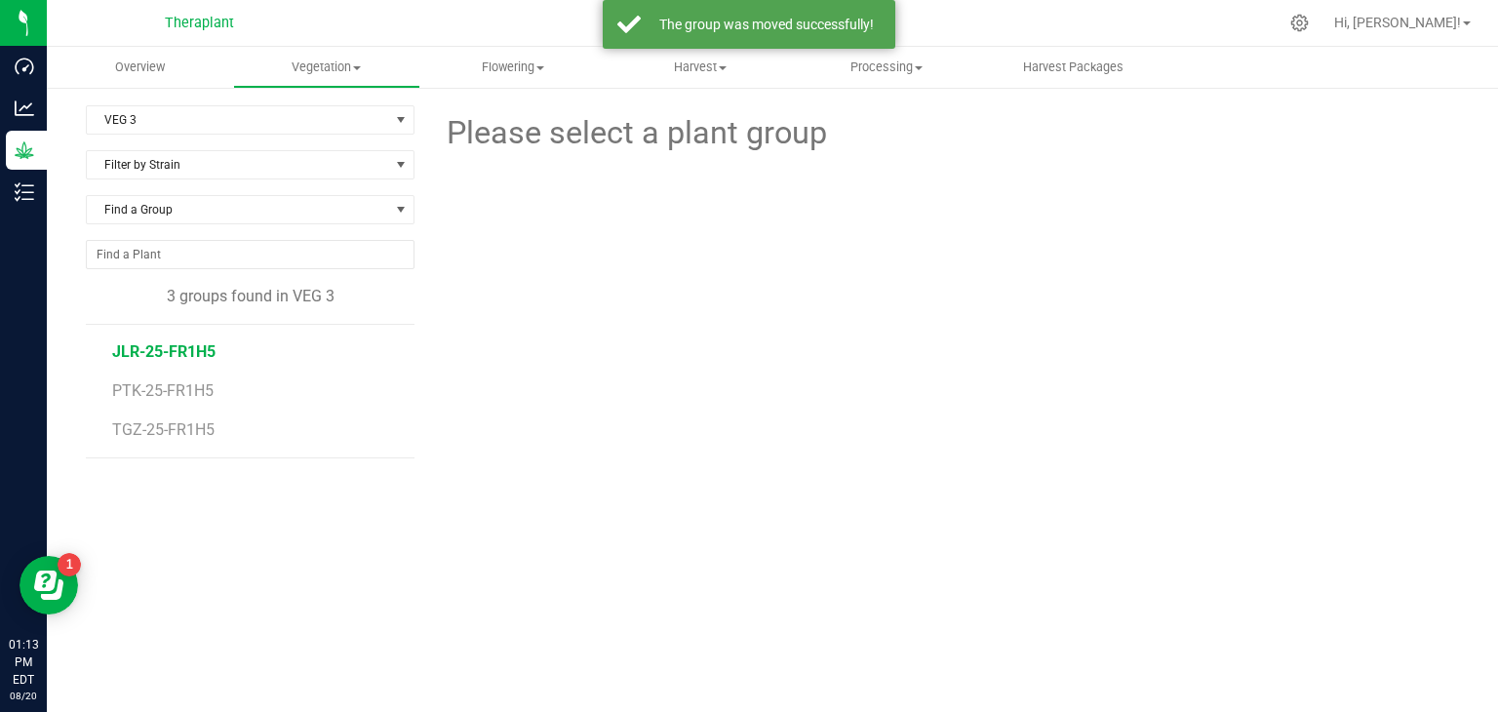
click at [185, 356] on span "JLR-25-FR1H5" at bounding box center [163, 351] width 103 height 19
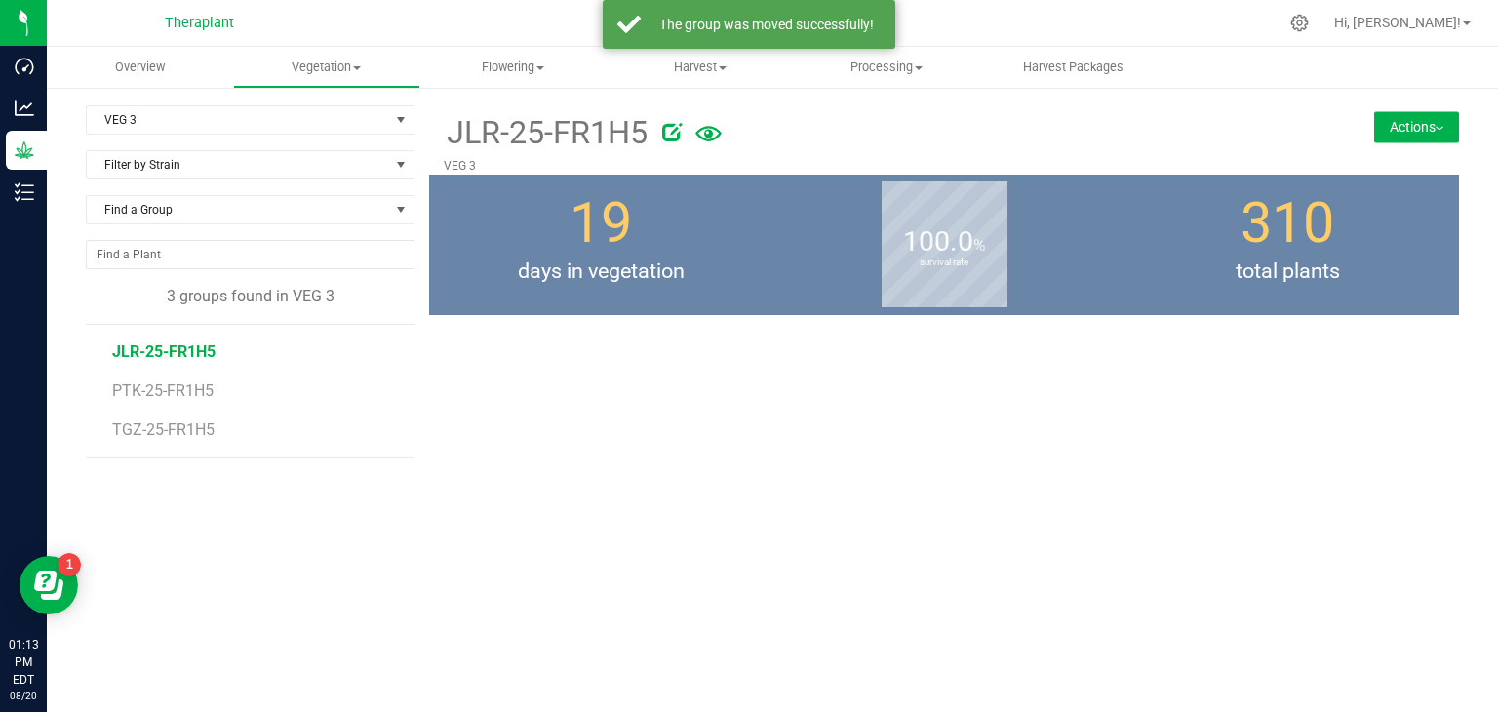
click at [1424, 123] on button "Actions" at bounding box center [1416, 126] width 85 height 31
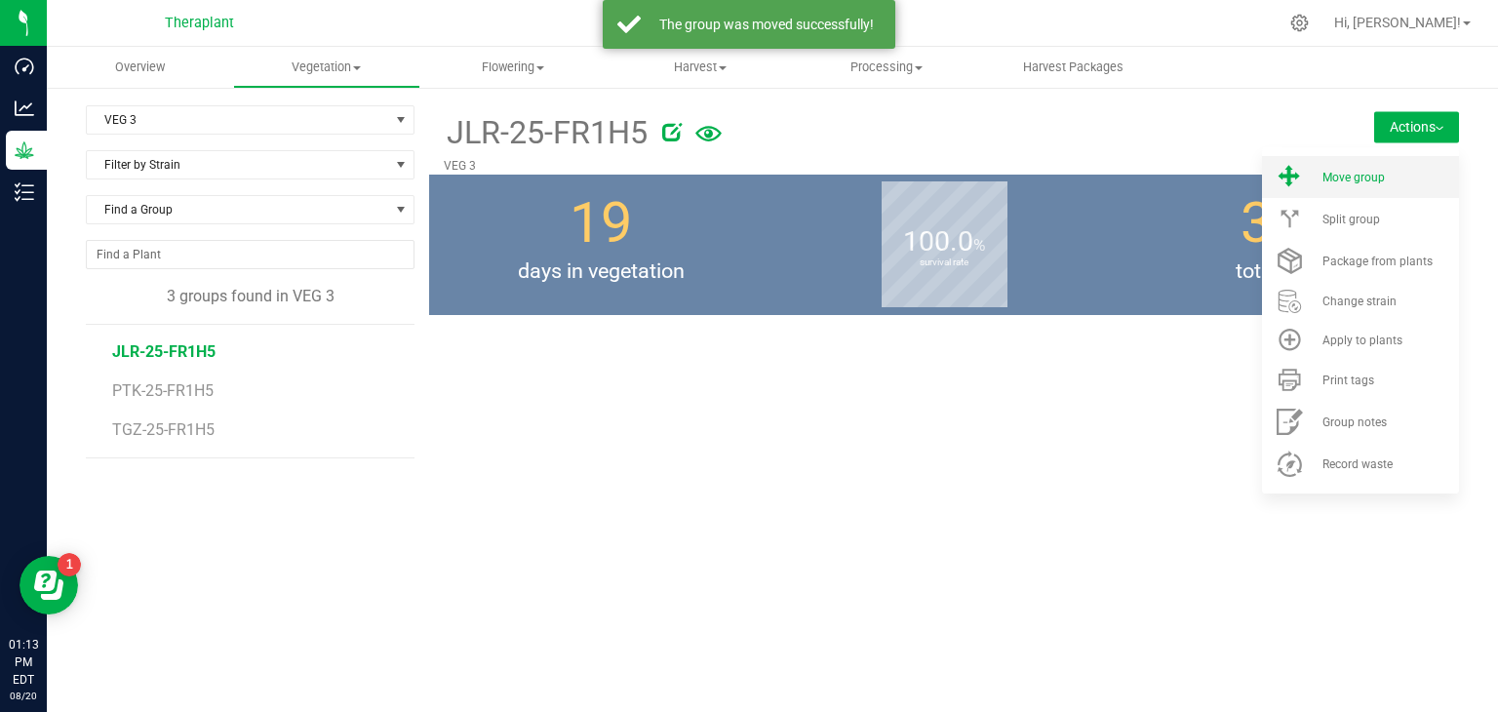
click at [1320, 182] on li "Move group" at bounding box center [1360, 177] width 197 height 42
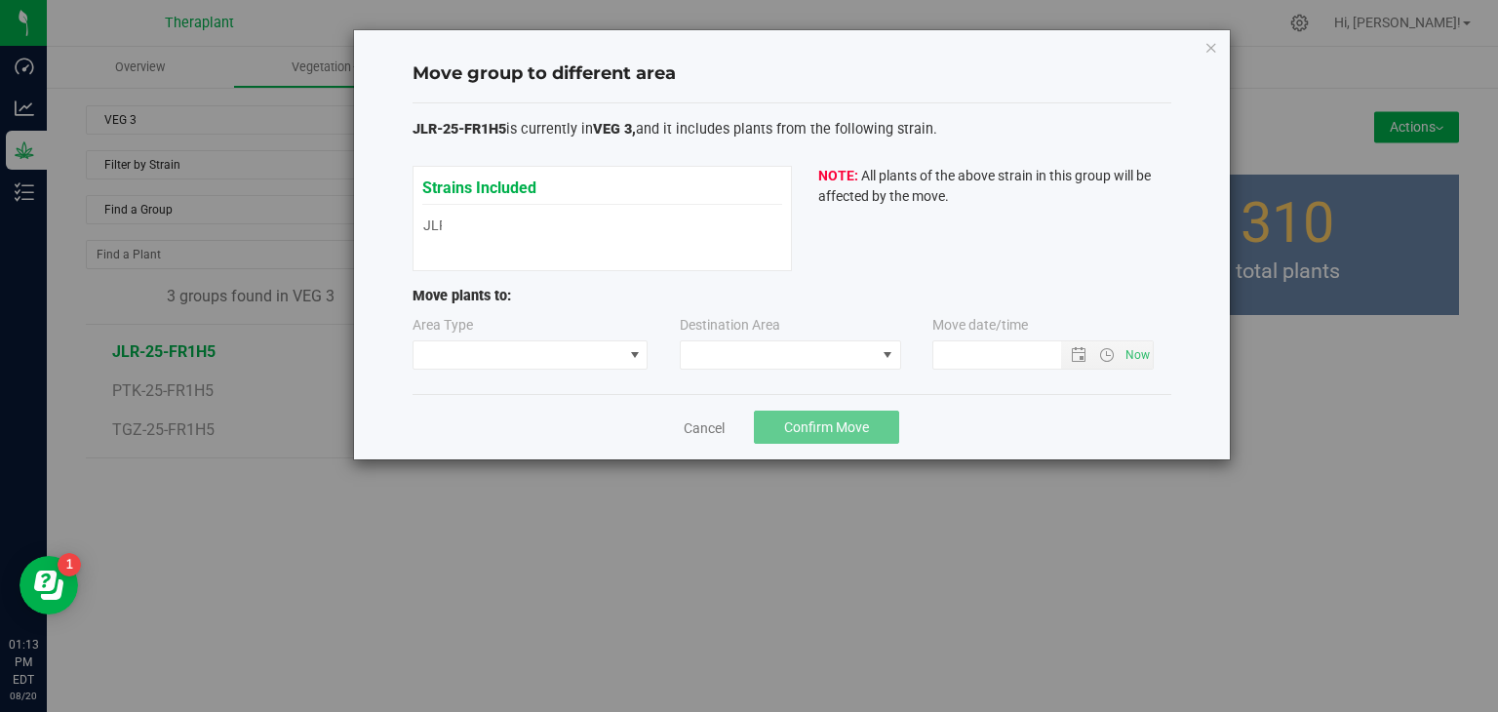
type input "[DATE] 1:13 PM"
click at [629, 361] on span at bounding box center [635, 355] width 16 height 16
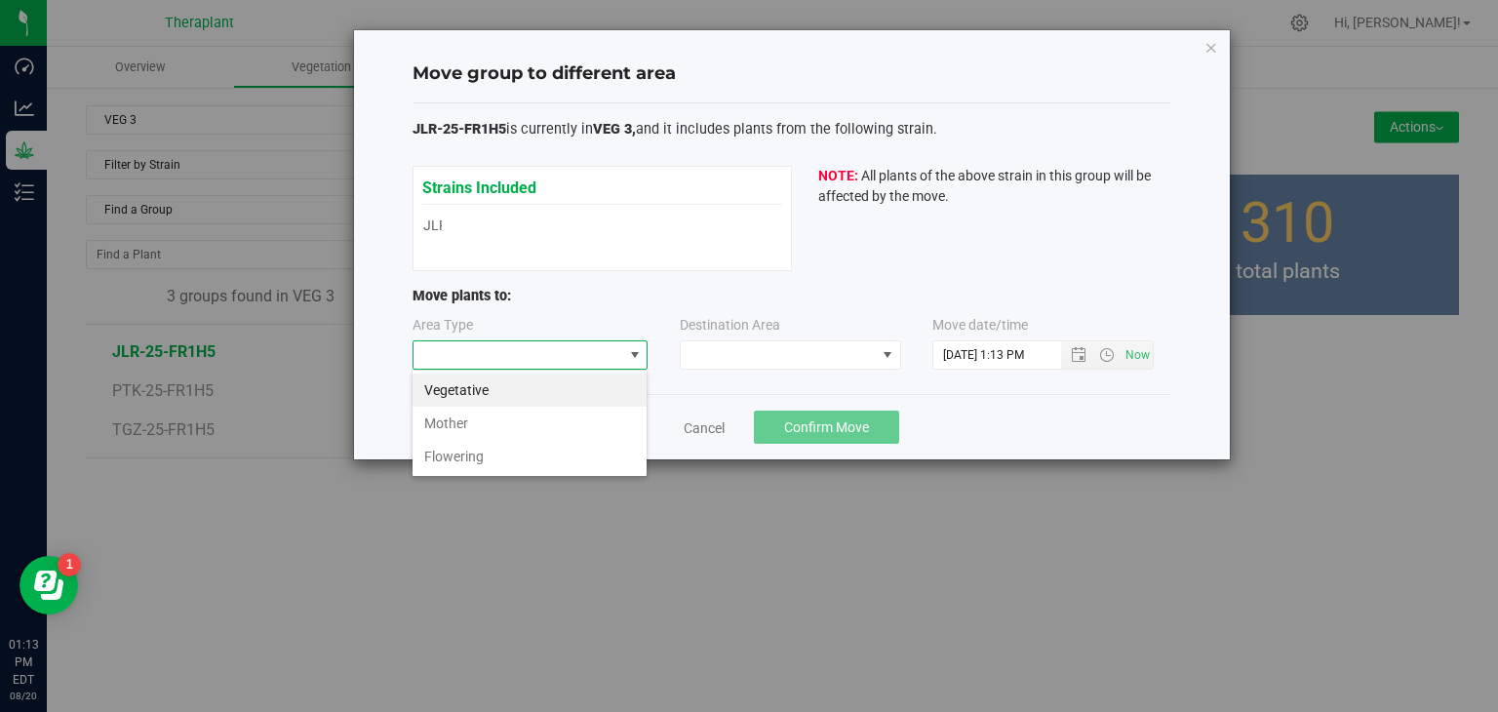
scroll to position [28, 235]
click at [515, 465] on li "Flowering" at bounding box center [529, 456] width 234 height 33
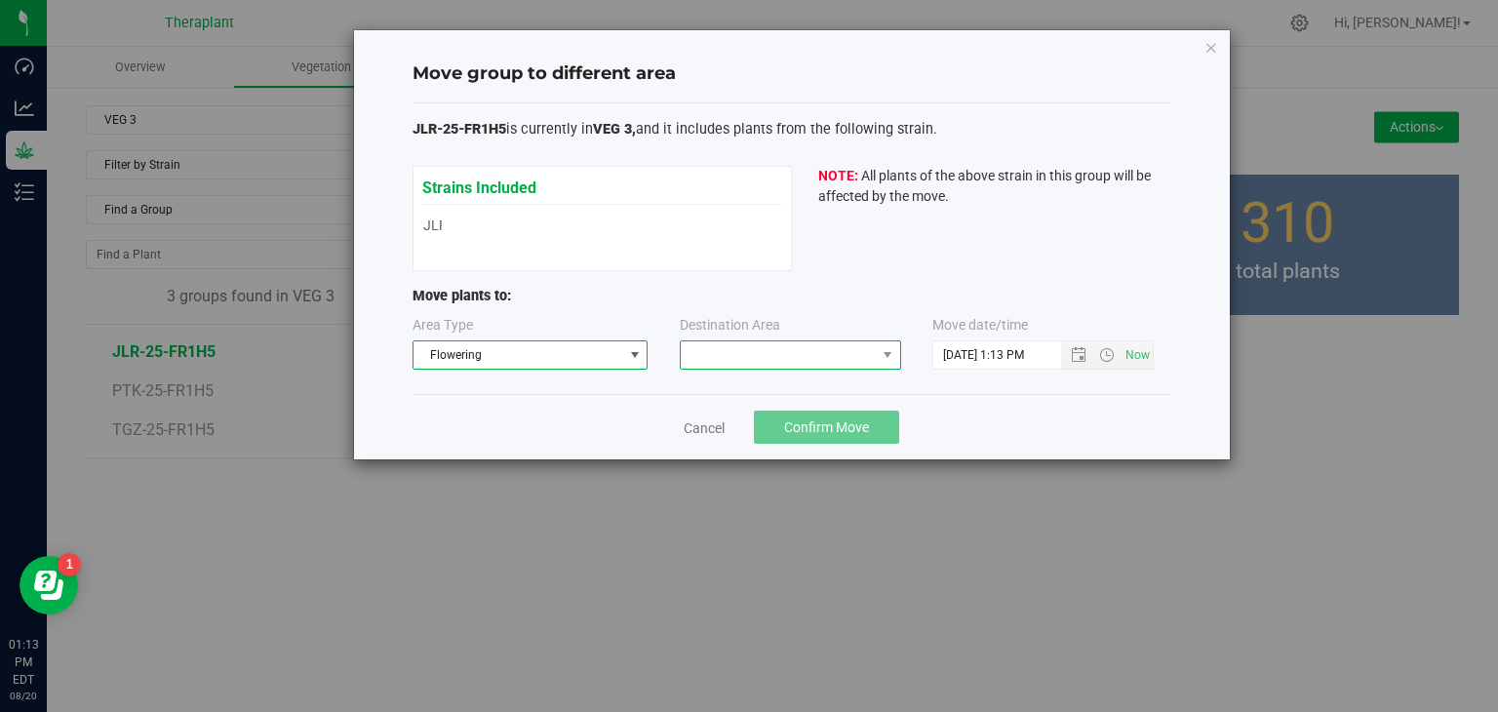
click at [872, 363] on span at bounding box center [778, 354] width 195 height 27
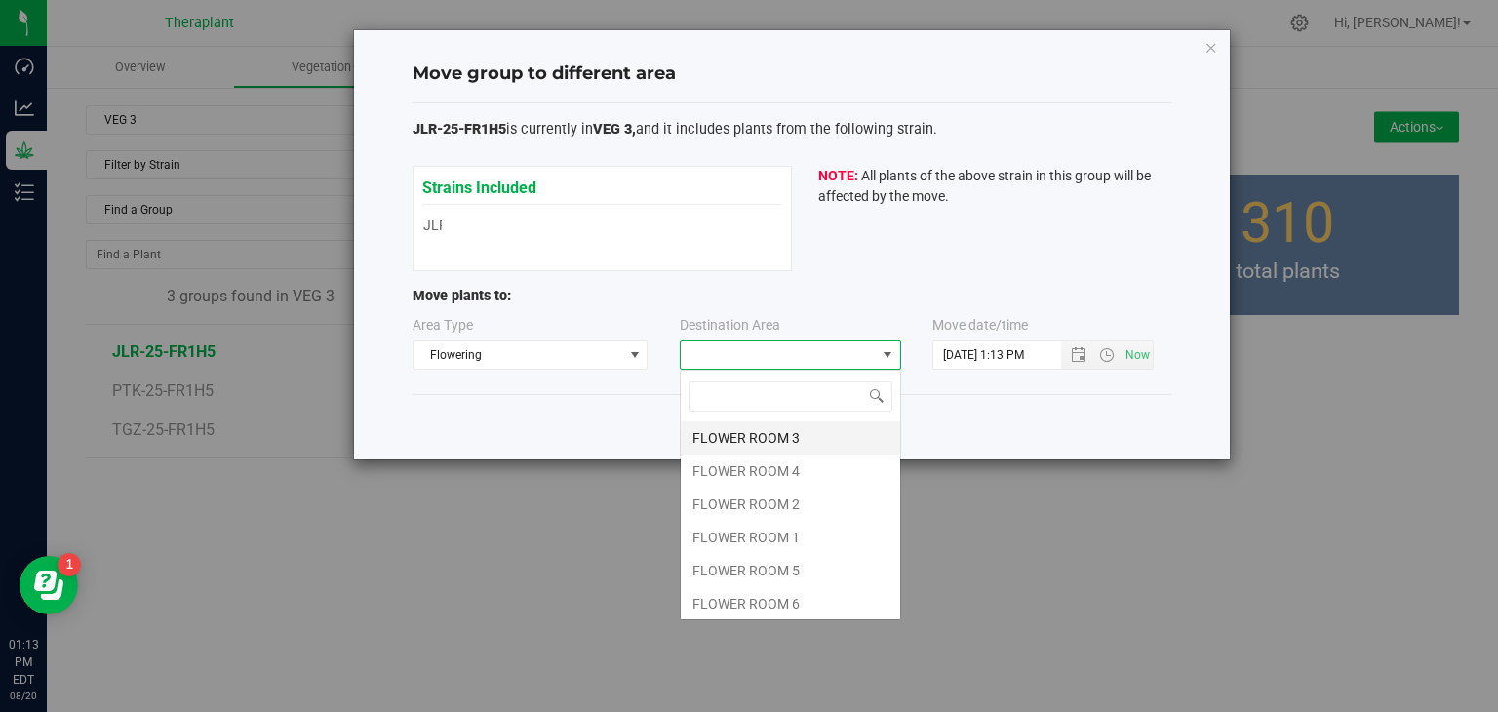
scroll to position [28, 221]
click at [759, 539] on li "FLOWER ROOM 1" at bounding box center [790, 537] width 219 height 33
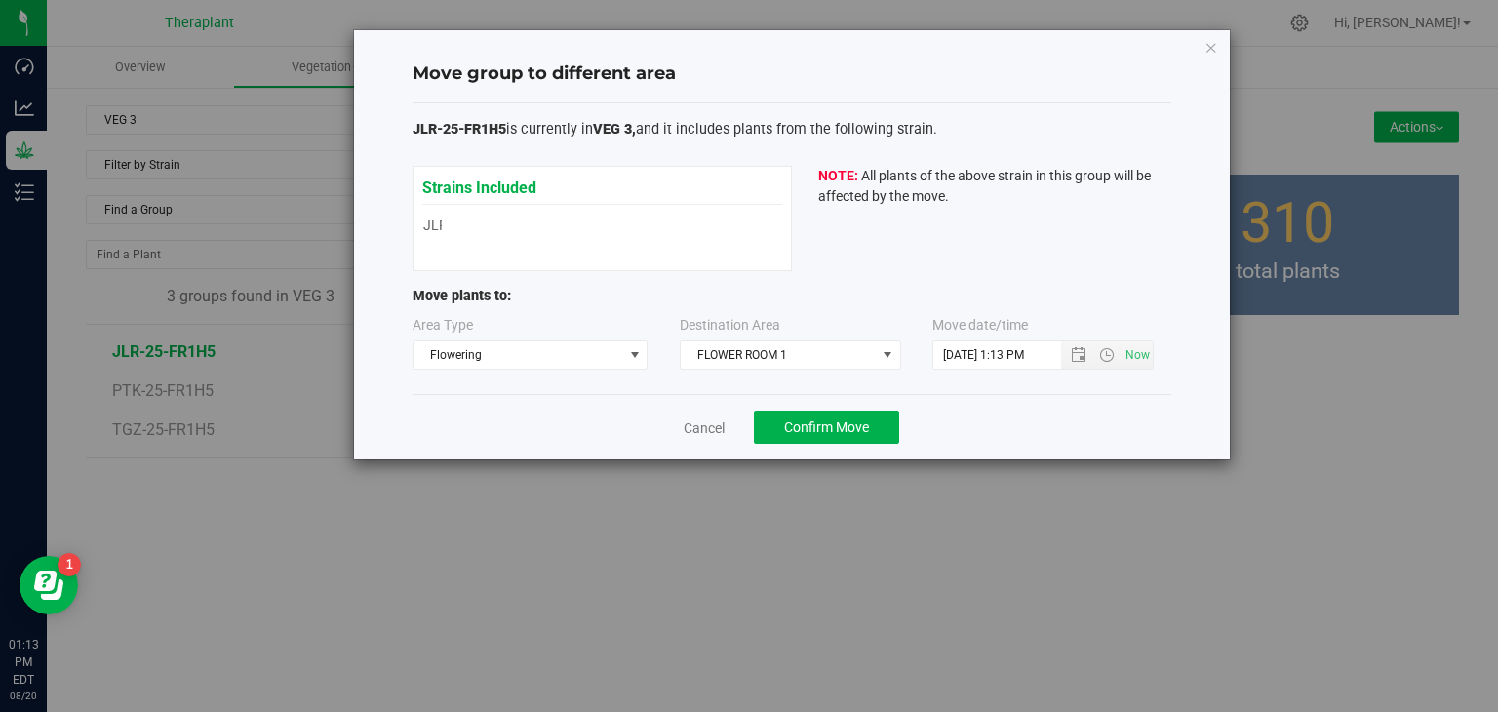
click at [891, 409] on div "Cancel Confirm Move" at bounding box center [791, 426] width 759 height 65
click at [886, 420] on button "Confirm Move" at bounding box center [826, 427] width 145 height 33
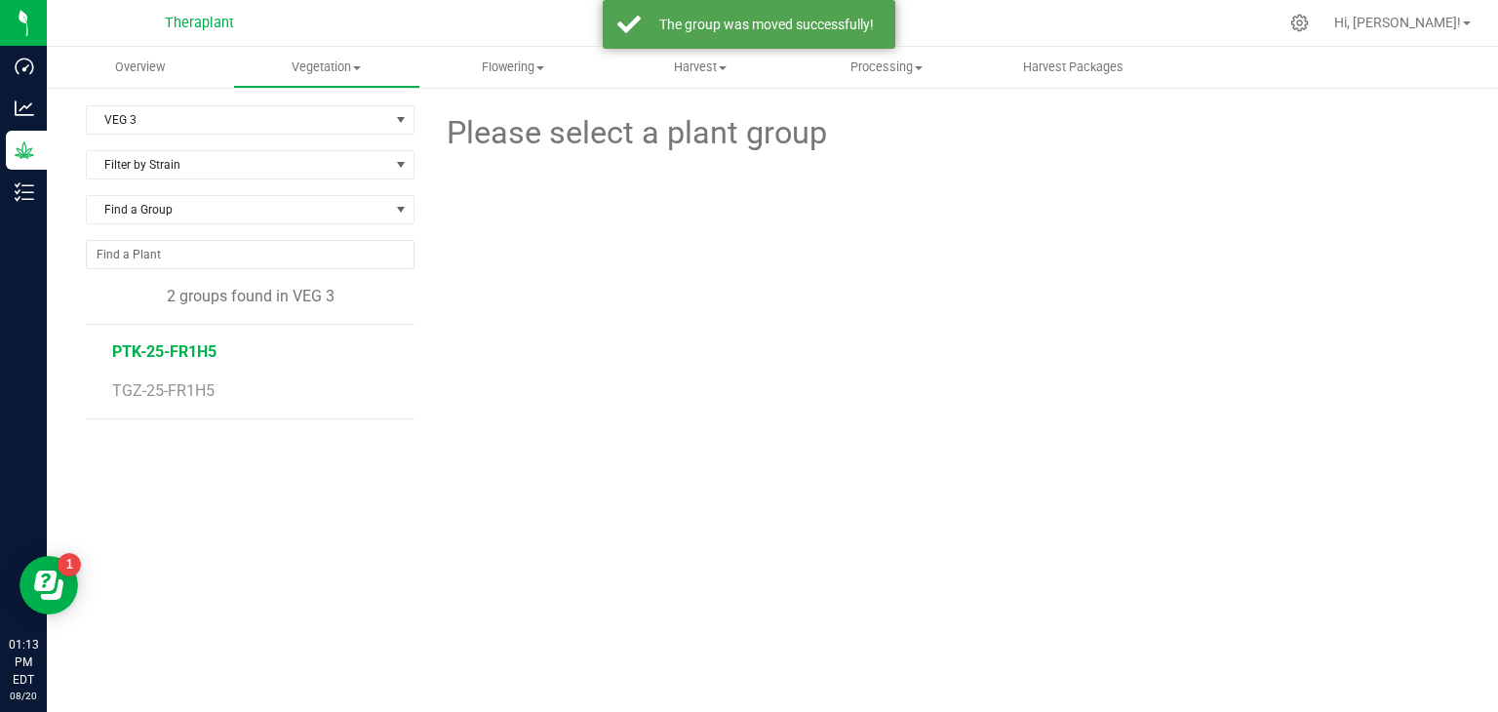
click at [187, 349] on span "PTK-25-FR1H5" at bounding box center [164, 351] width 104 height 19
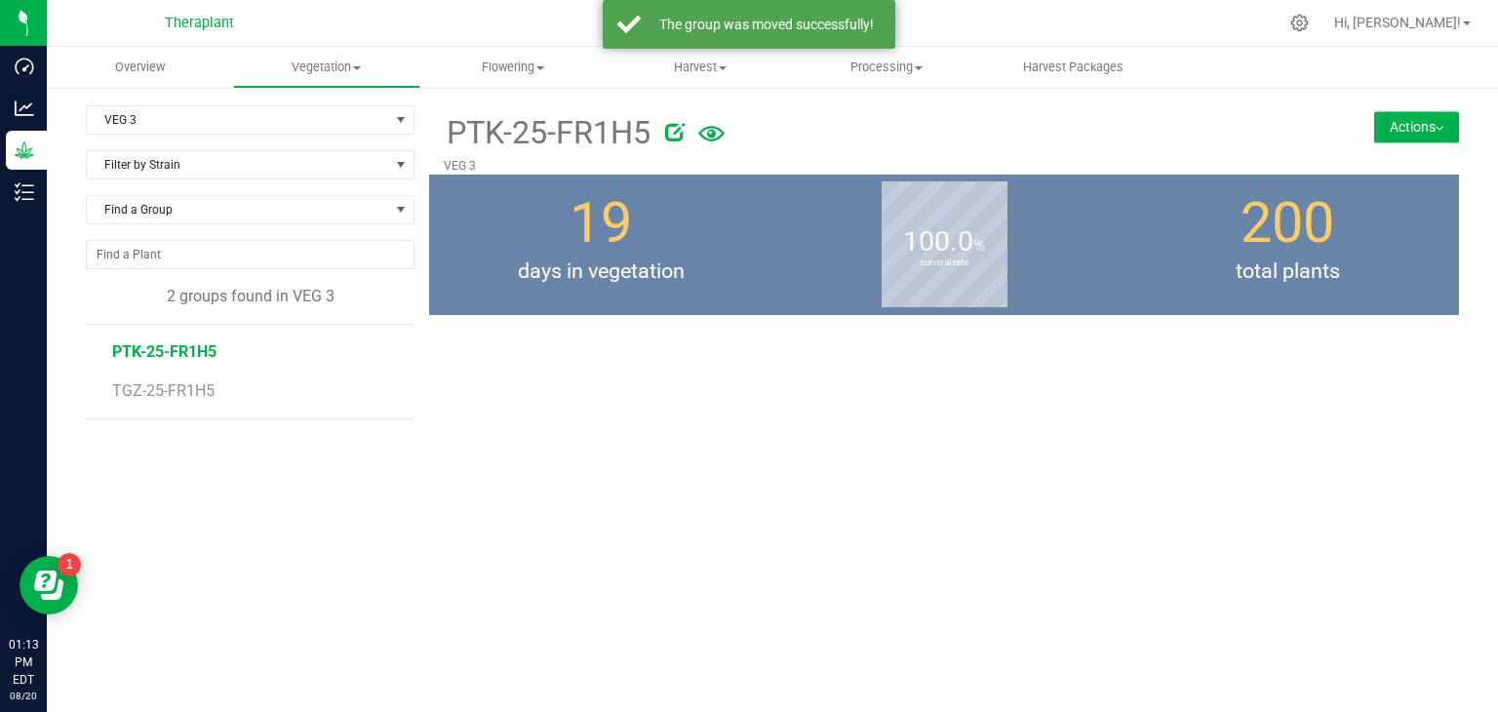
click at [1419, 119] on button "Actions" at bounding box center [1416, 126] width 85 height 31
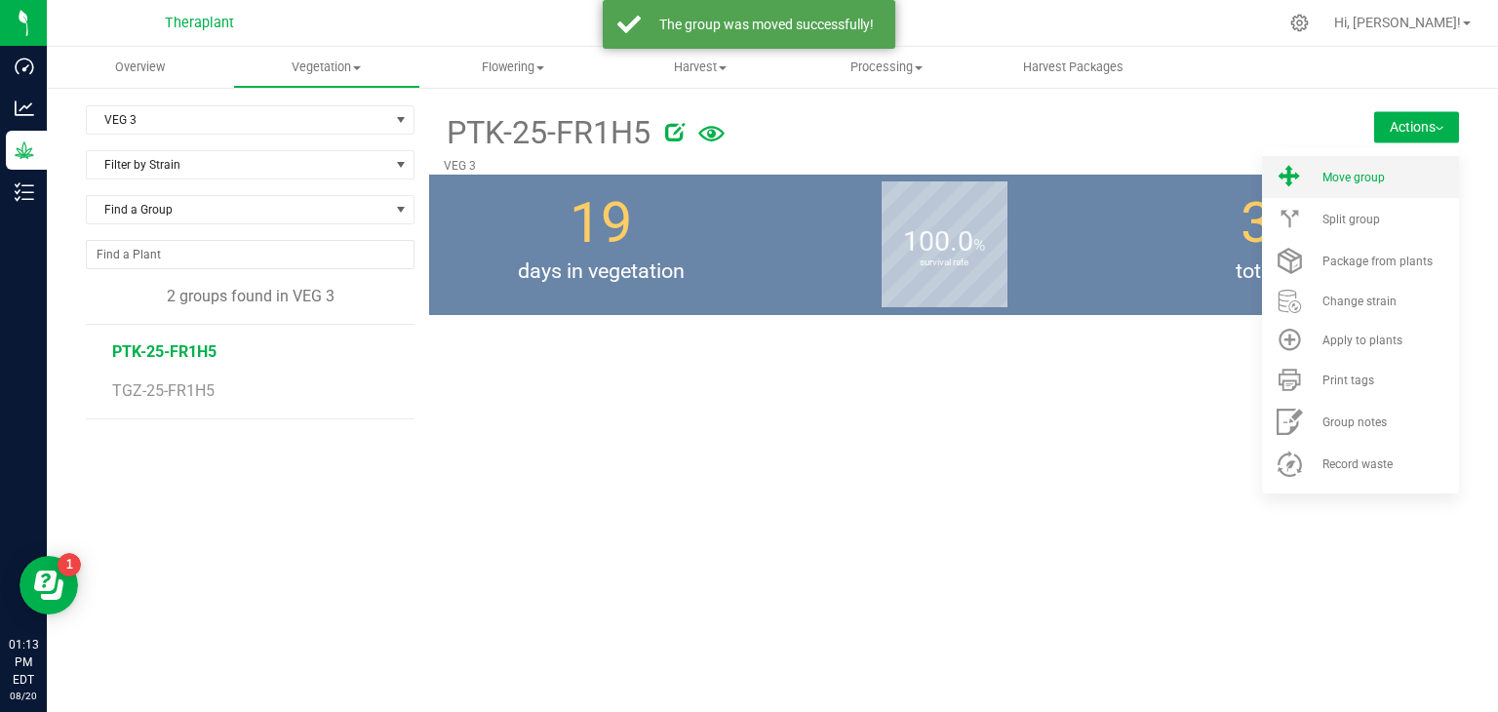
click at [1354, 179] on span "Move group" at bounding box center [1353, 178] width 62 height 14
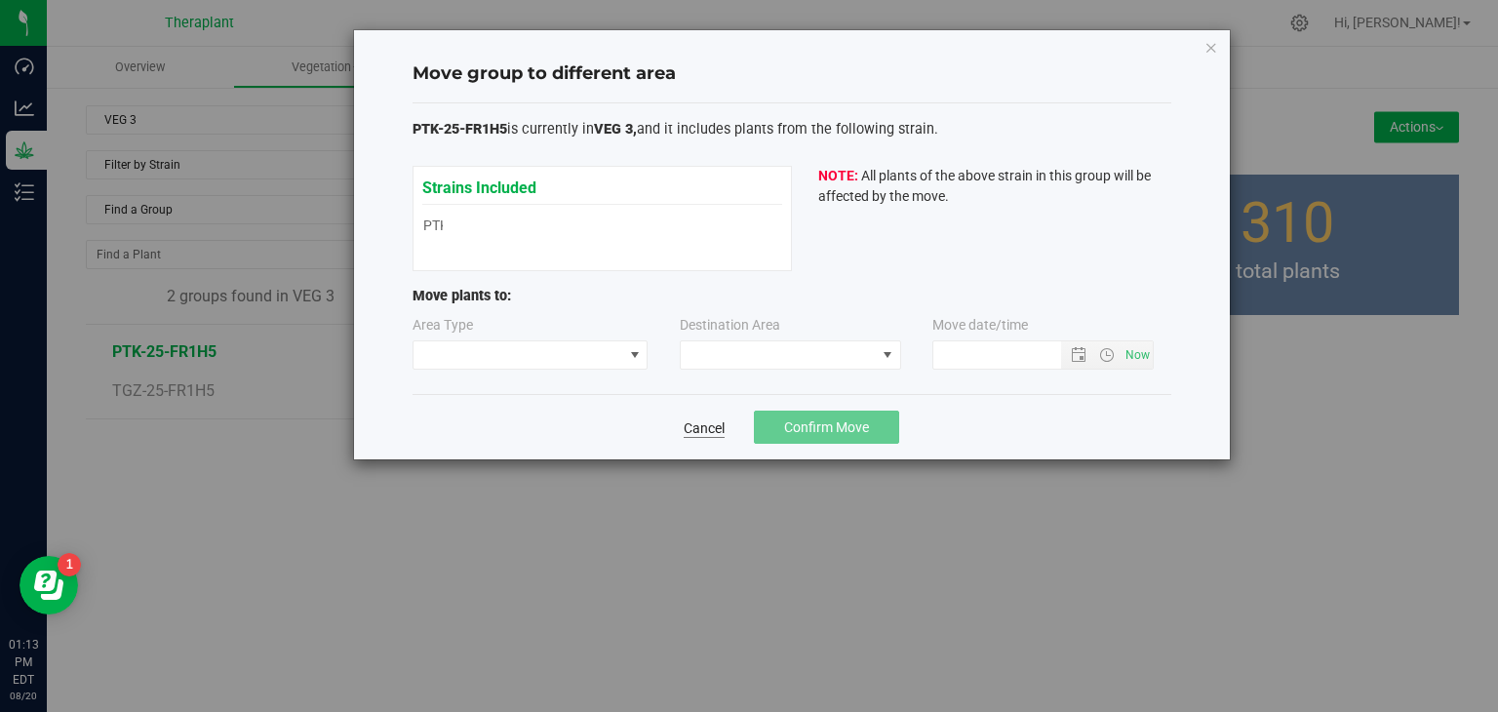
type input "[DATE] 1:13 PM"
click at [608, 368] on span at bounding box center [530, 354] width 236 height 29
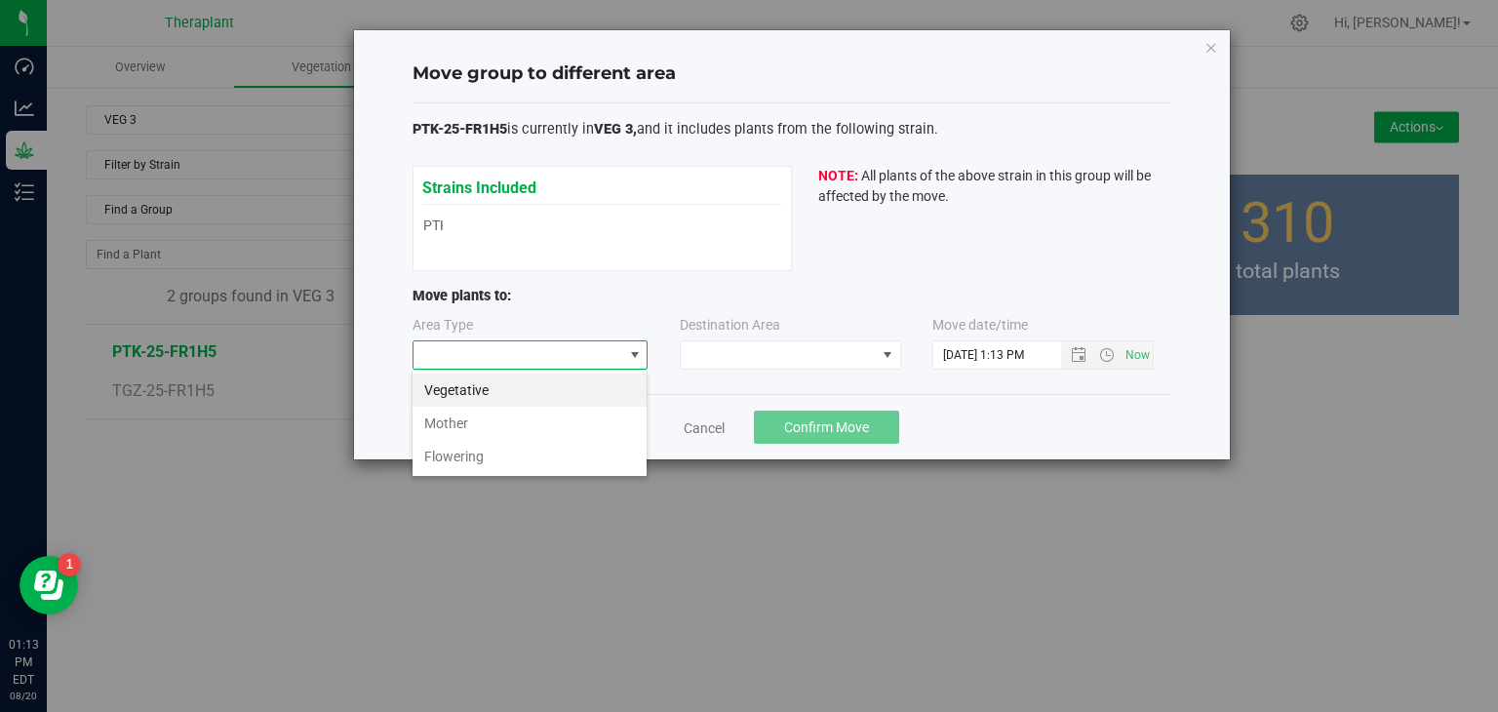
scroll to position [28, 235]
click at [468, 467] on li "Flowering" at bounding box center [529, 456] width 234 height 33
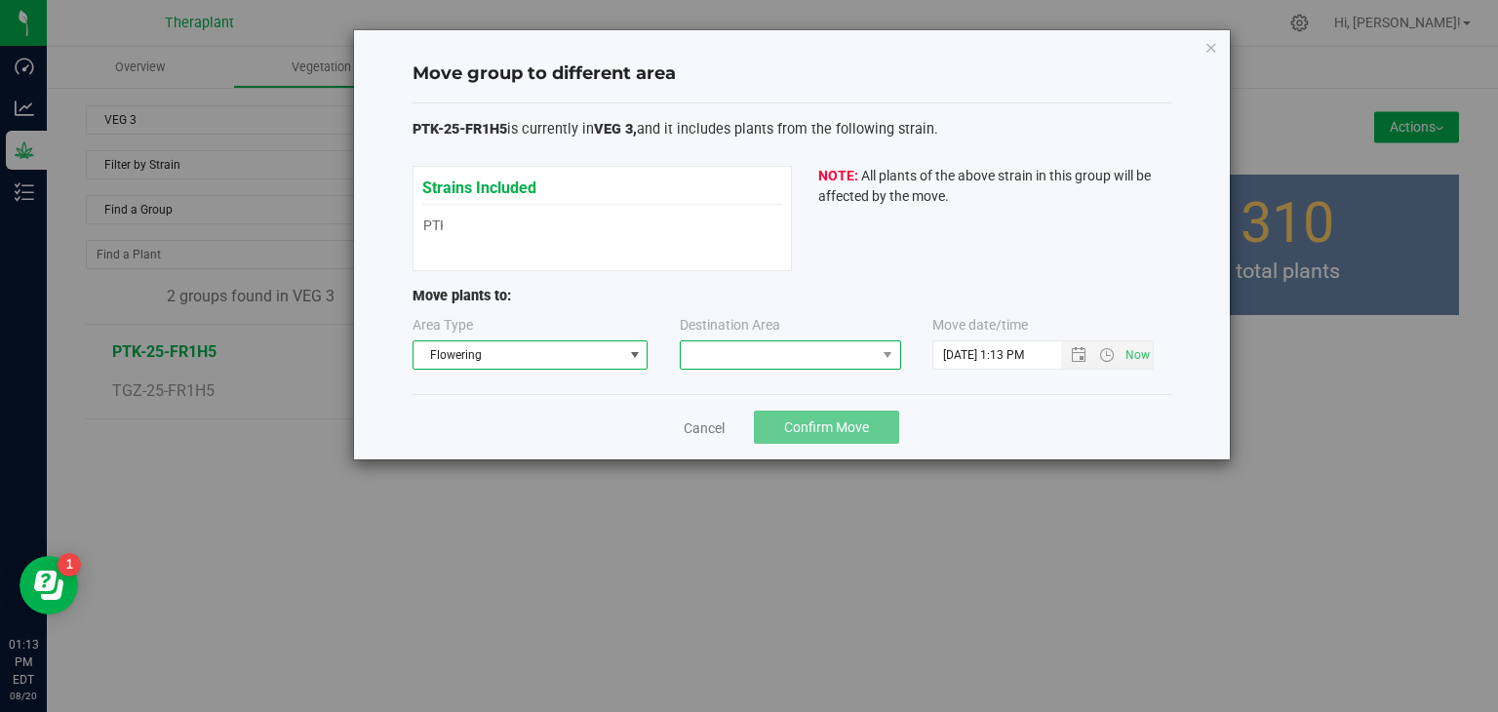
click at [784, 359] on span at bounding box center [778, 354] width 195 height 27
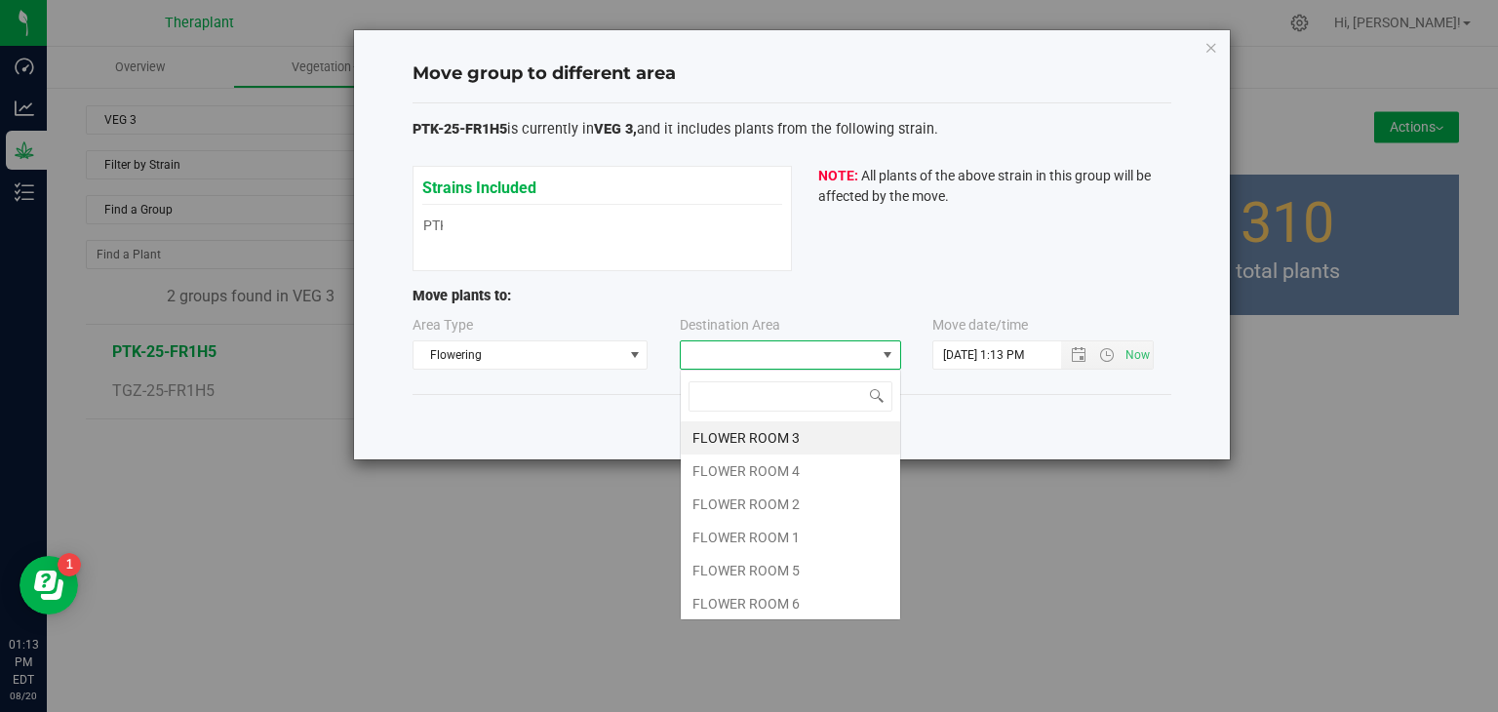
scroll to position [28, 221]
click at [770, 537] on li "FLOWER ROOM 1" at bounding box center [790, 537] width 219 height 33
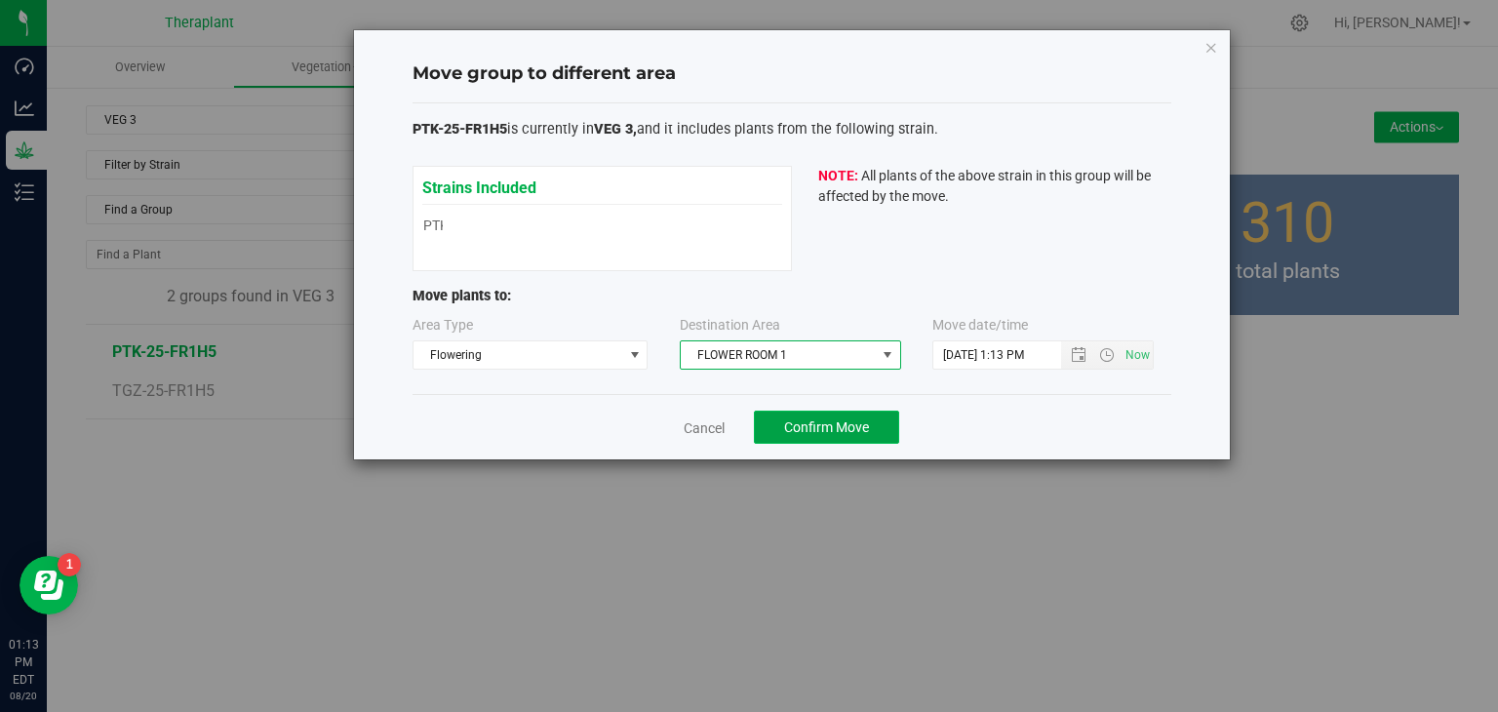
click at [860, 435] on button "Confirm Move" at bounding box center [826, 427] width 145 height 33
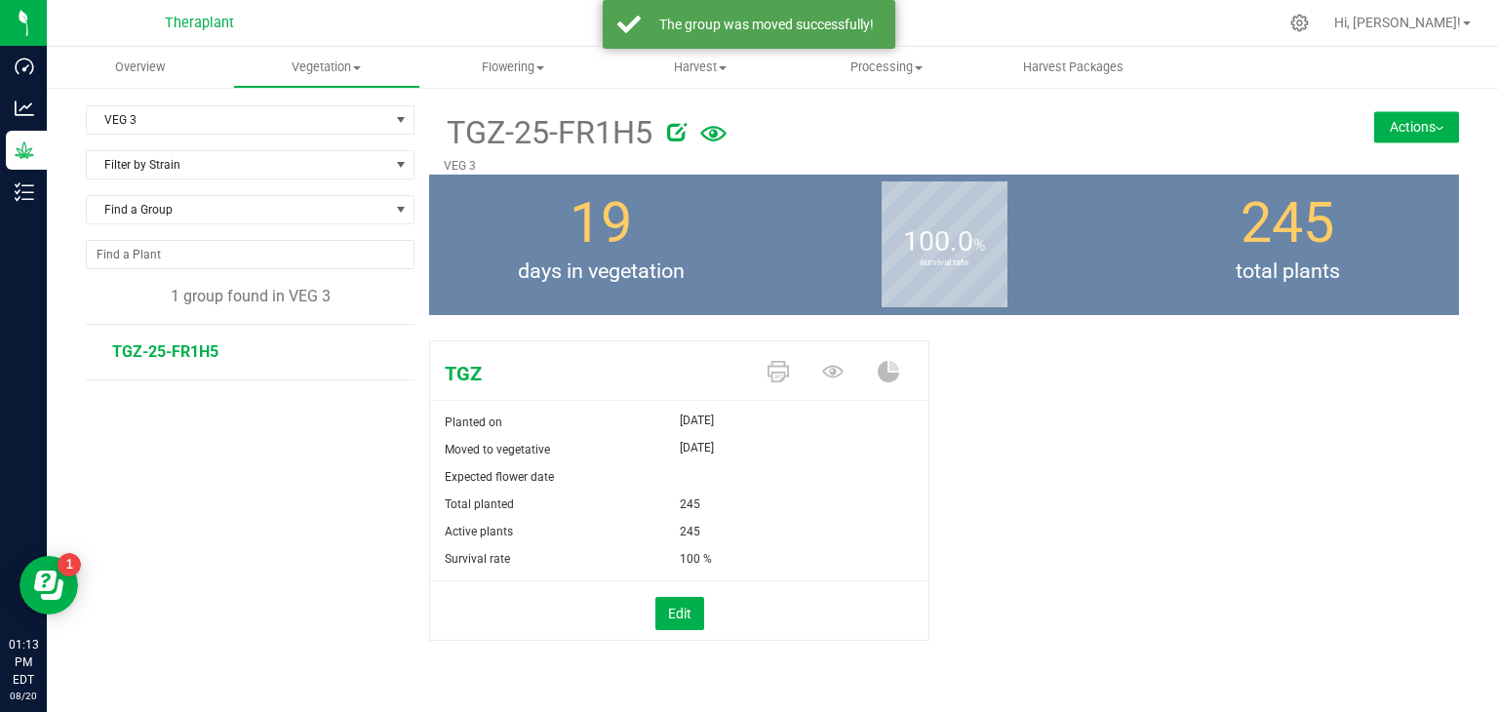
click at [1385, 131] on button "Actions" at bounding box center [1416, 126] width 85 height 31
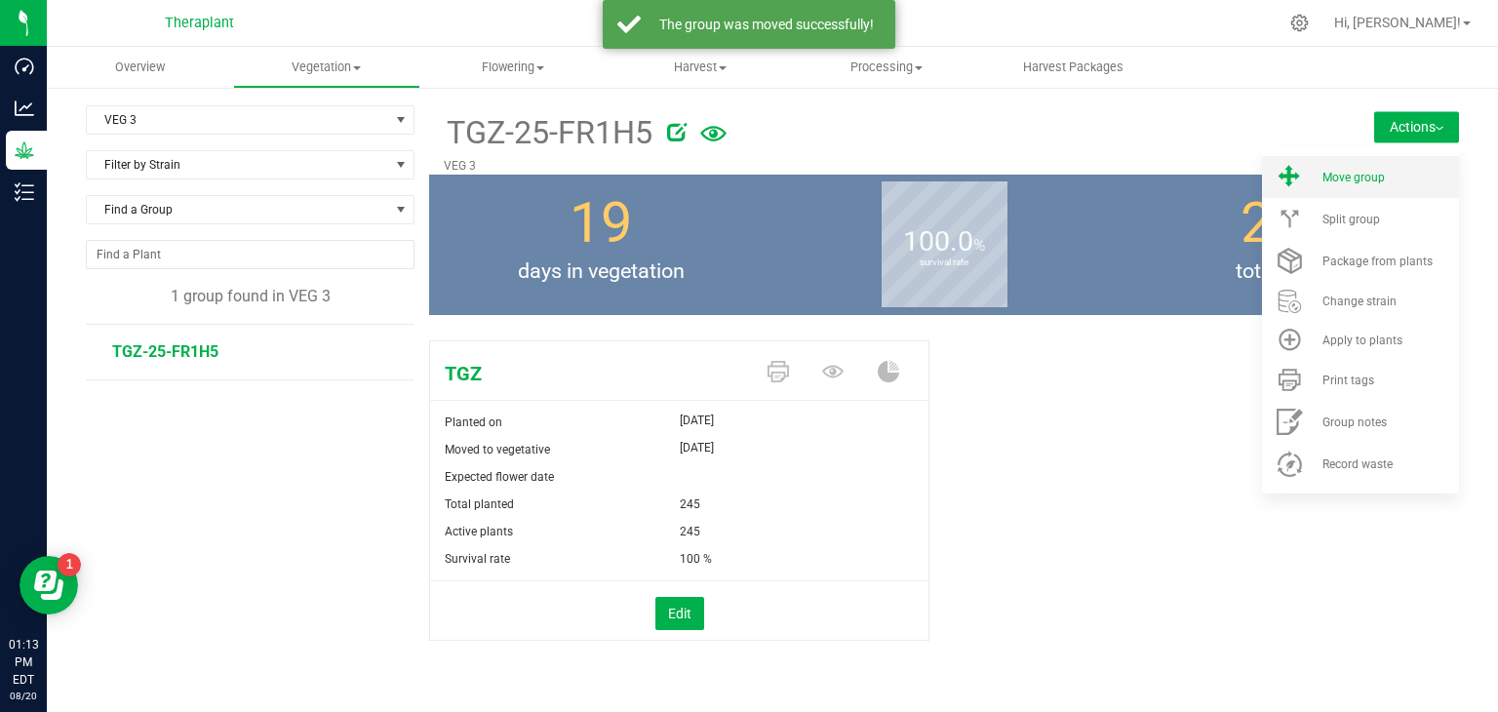
click at [1339, 179] on span "Move group" at bounding box center [1353, 178] width 62 height 14
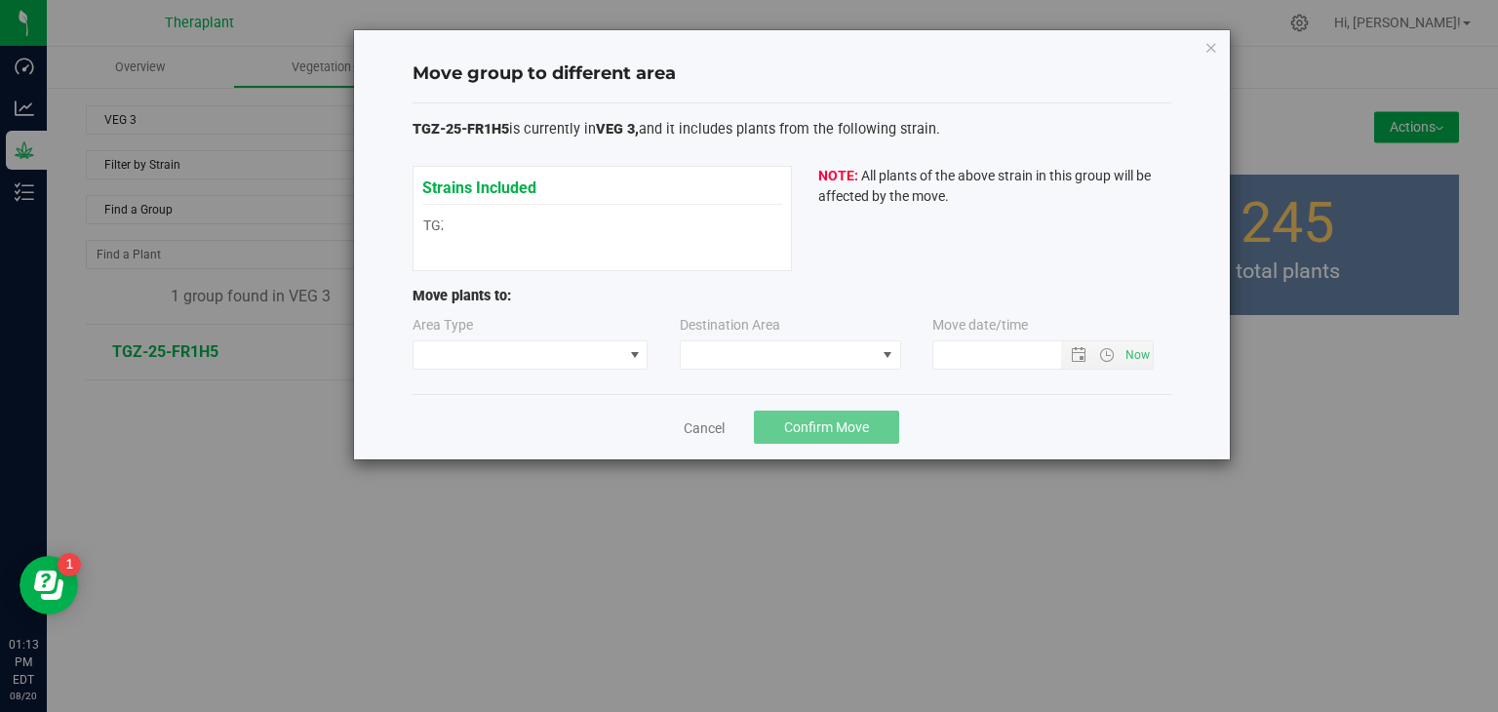
type input "[DATE] 1:13 PM"
click at [628, 364] on span at bounding box center [634, 354] width 24 height 27
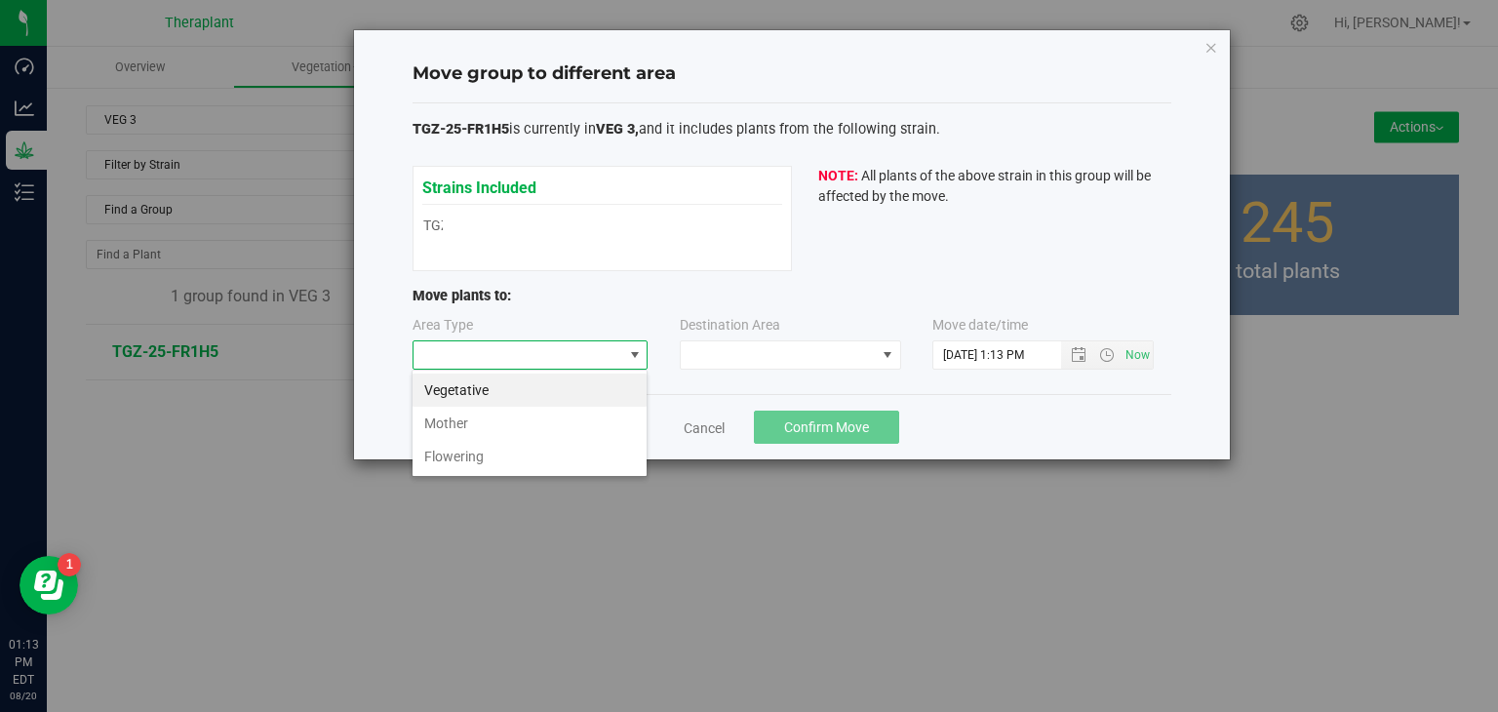
scroll to position [28, 235]
click at [534, 450] on li "Flowering" at bounding box center [529, 456] width 234 height 33
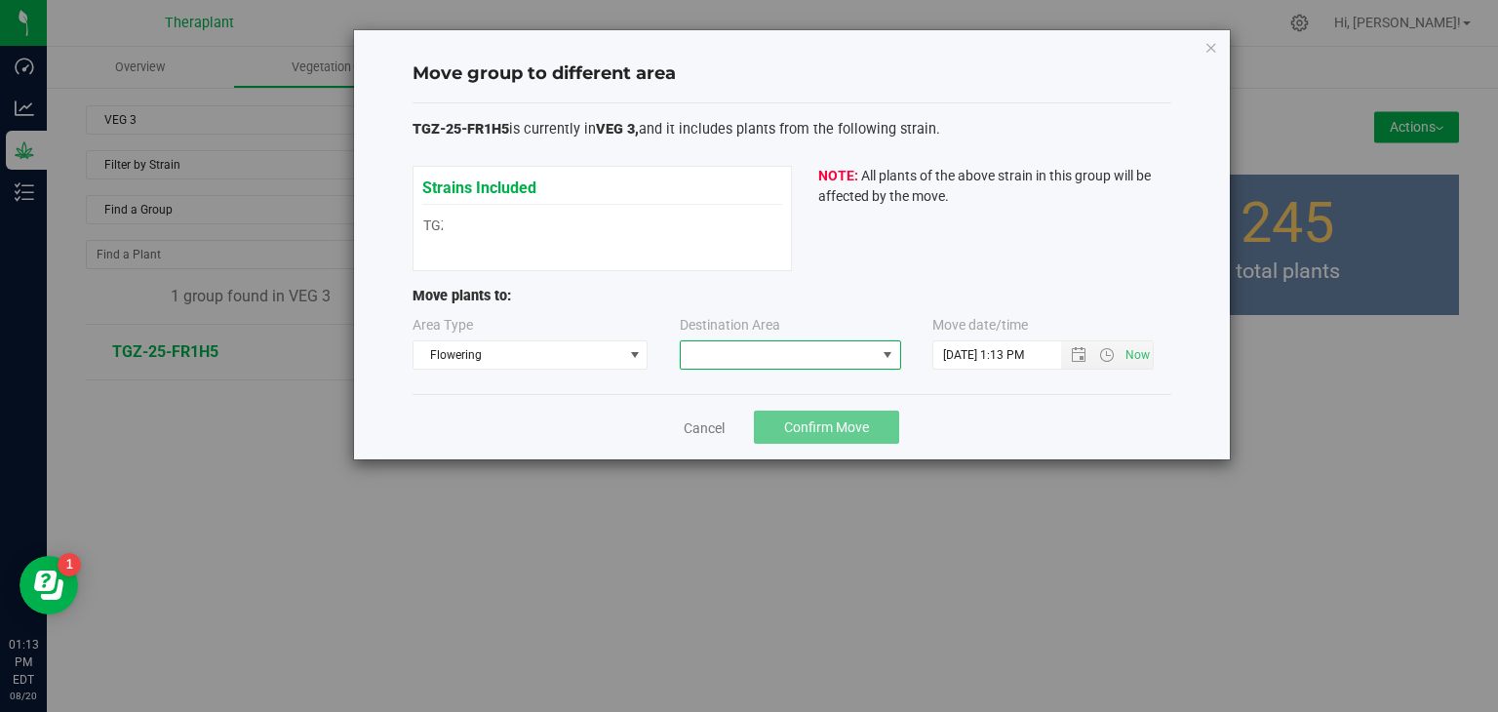
click at [805, 368] on span at bounding box center [778, 354] width 195 height 27
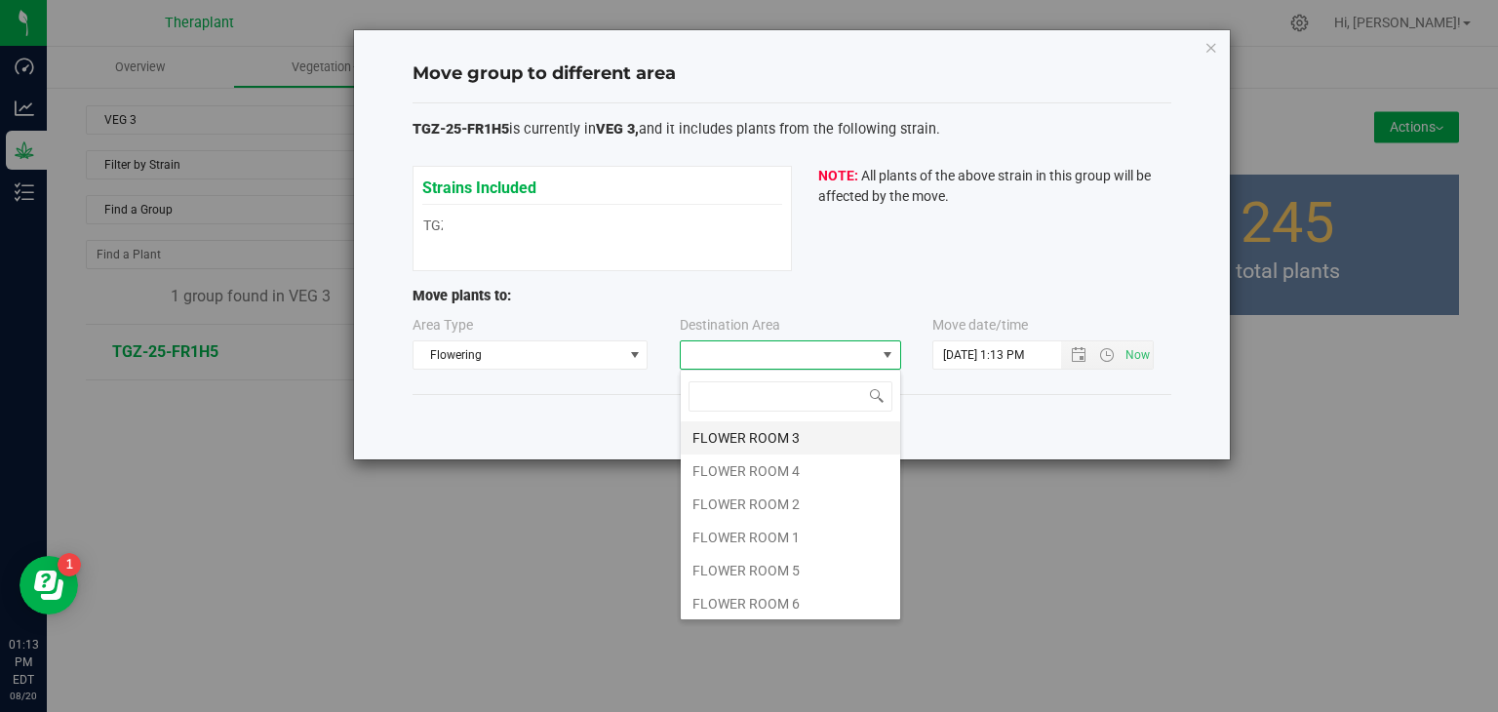
scroll to position [28, 221]
click at [741, 533] on li "FLOWER ROOM 1" at bounding box center [790, 537] width 219 height 33
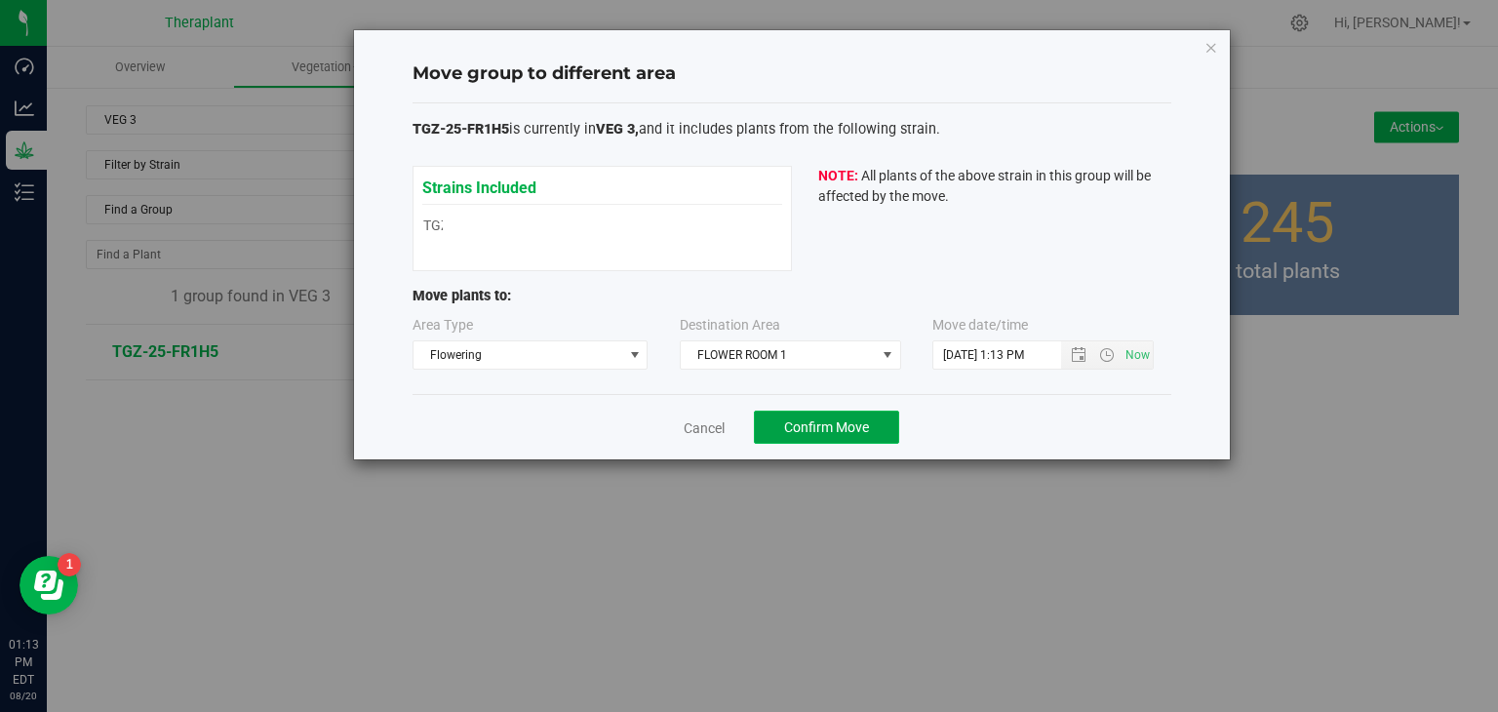
click at [848, 422] on span "Confirm Move" at bounding box center [826, 427] width 85 height 16
